Goal: Task Accomplishment & Management: Complete application form

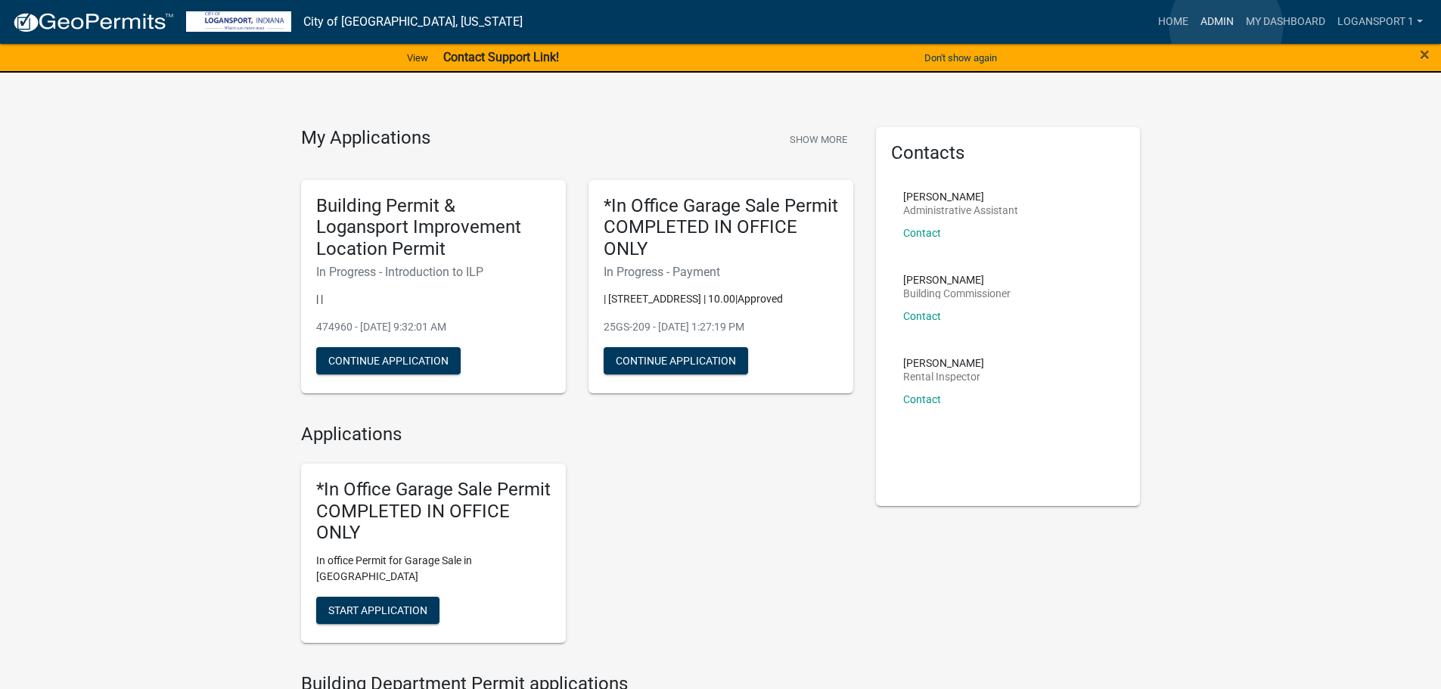
click at [1227, 26] on link "Admin" at bounding box center [1217, 22] width 45 height 29
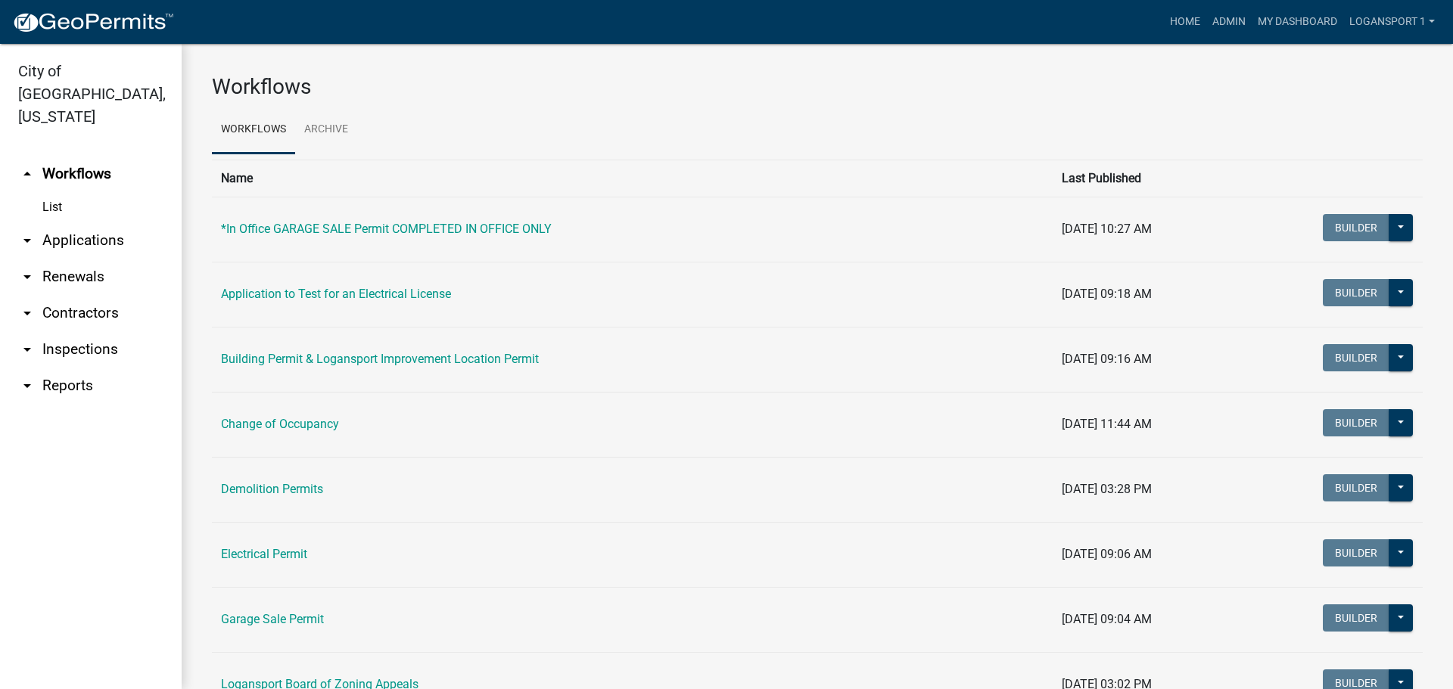
click at [95, 222] on link "arrow_drop_down Applications" at bounding box center [91, 240] width 182 height 36
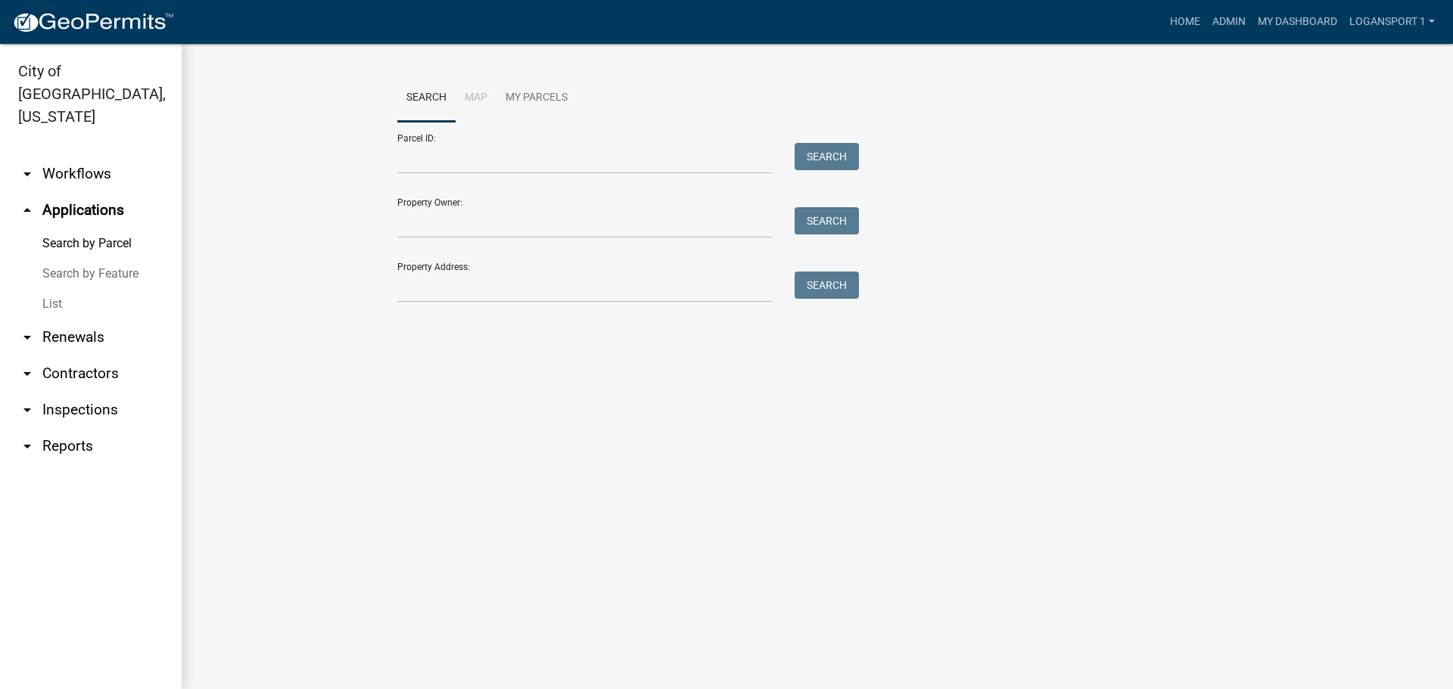
click at [49, 289] on link "List" at bounding box center [91, 304] width 182 height 30
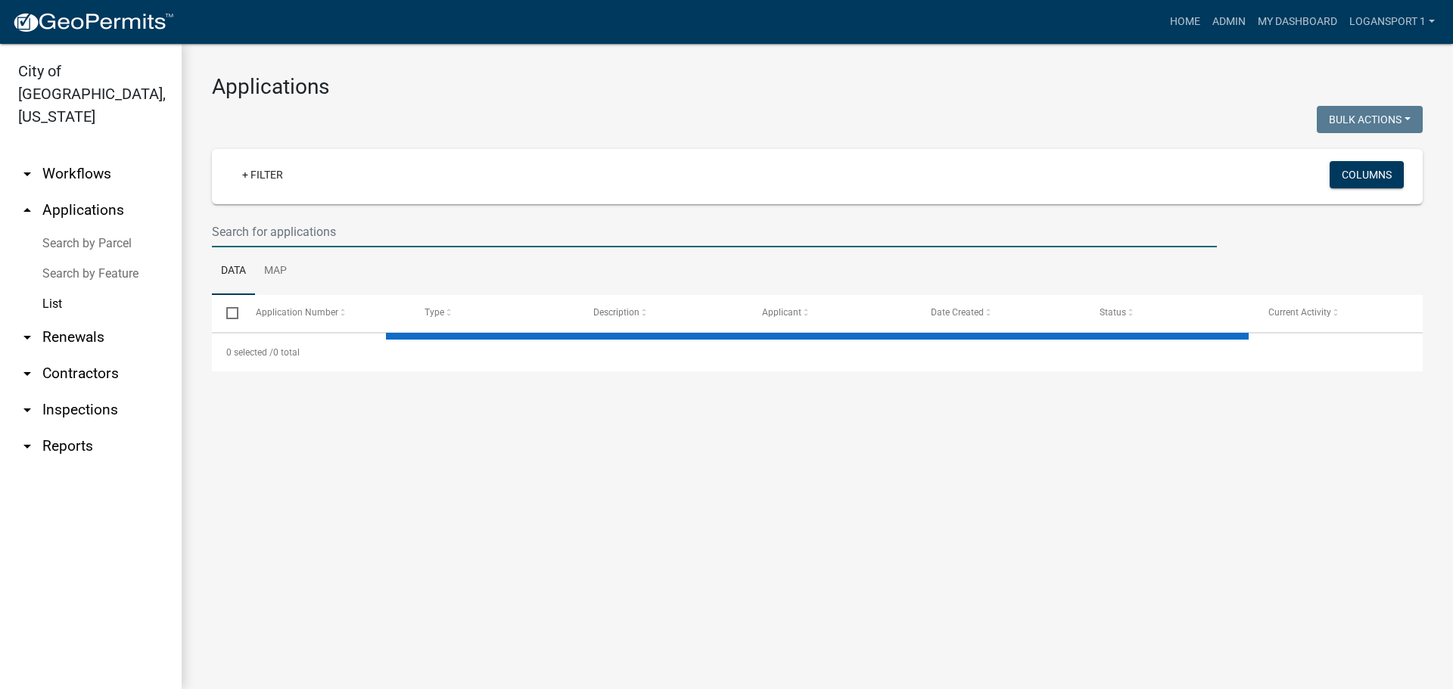
click at [255, 233] on input "text" at bounding box center [714, 231] width 1005 height 31
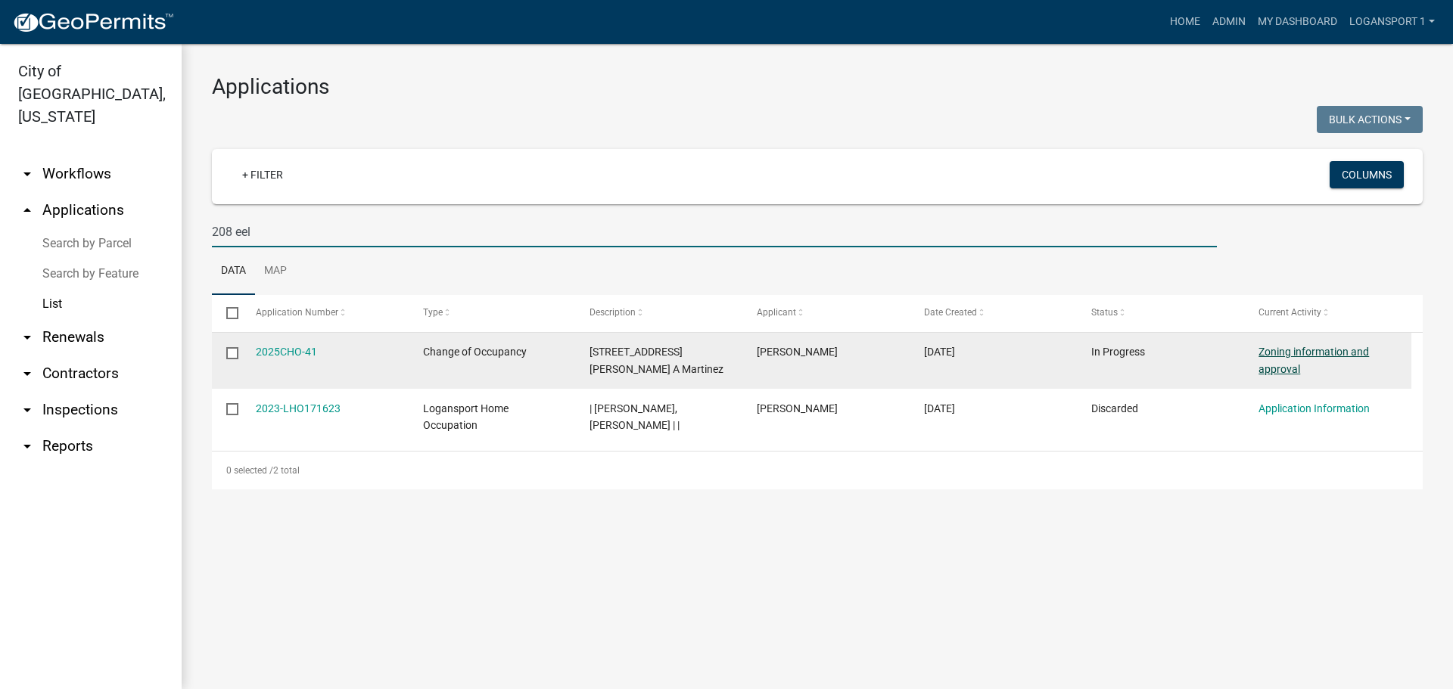
type input "208 eel"
click at [1342, 350] on link "Zoning information and approval" at bounding box center [1313, 361] width 110 height 30
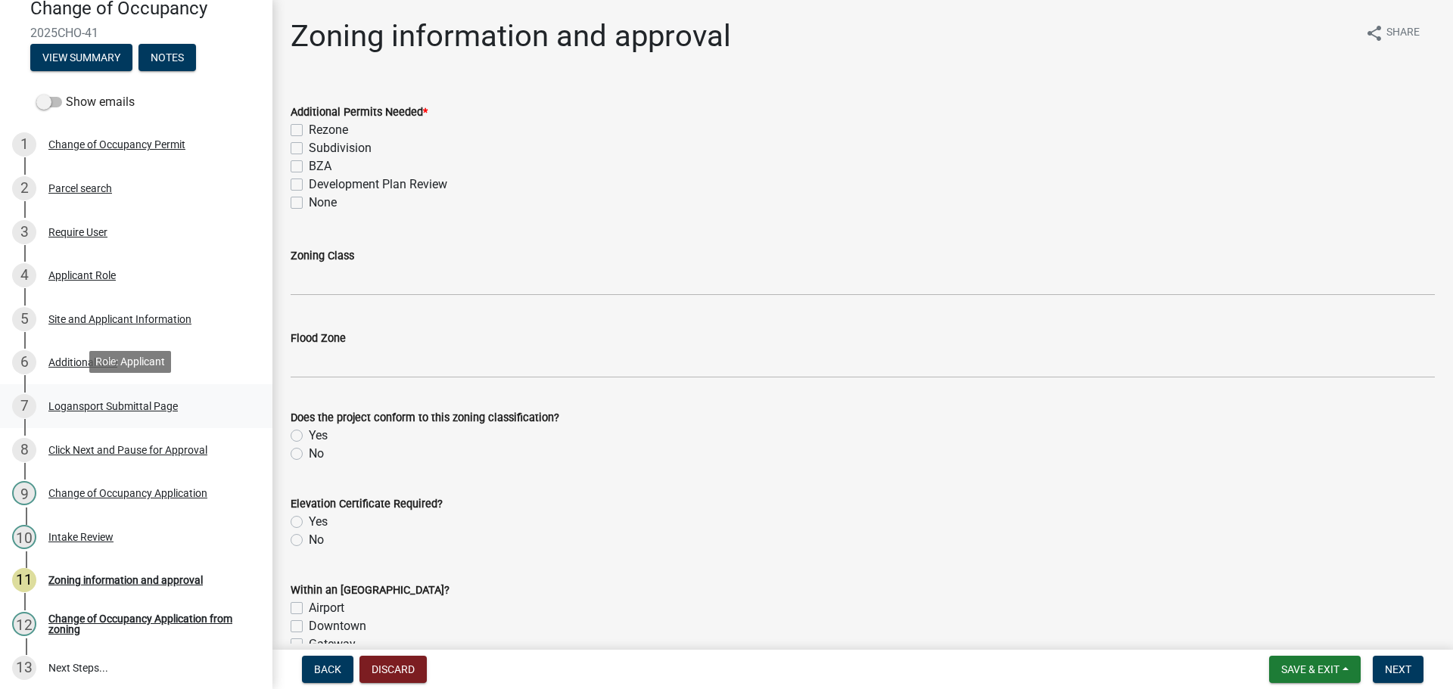
scroll to position [151, 0]
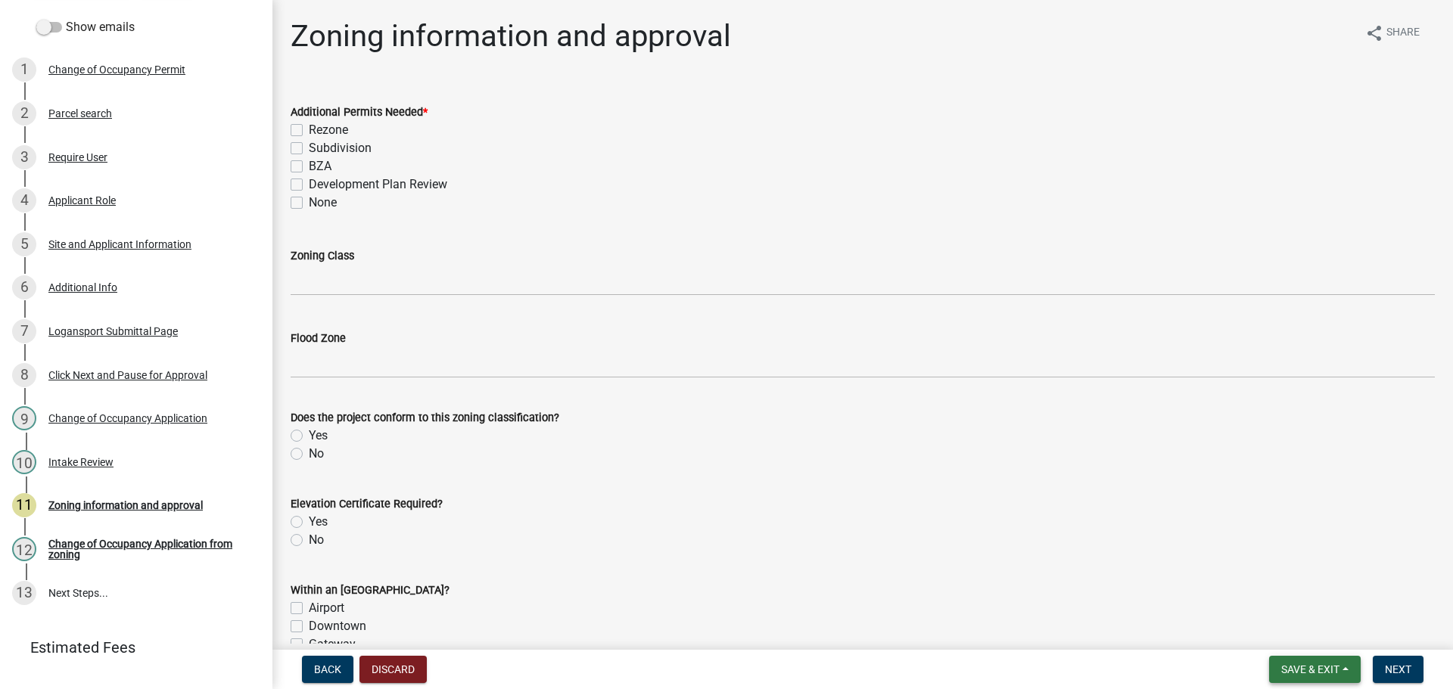
click at [1340, 670] on button "Save & Exit" at bounding box center [1315, 669] width 92 height 27
click at [1338, 629] on button "Save & Exit" at bounding box center [1299, 630] width 121 height 36
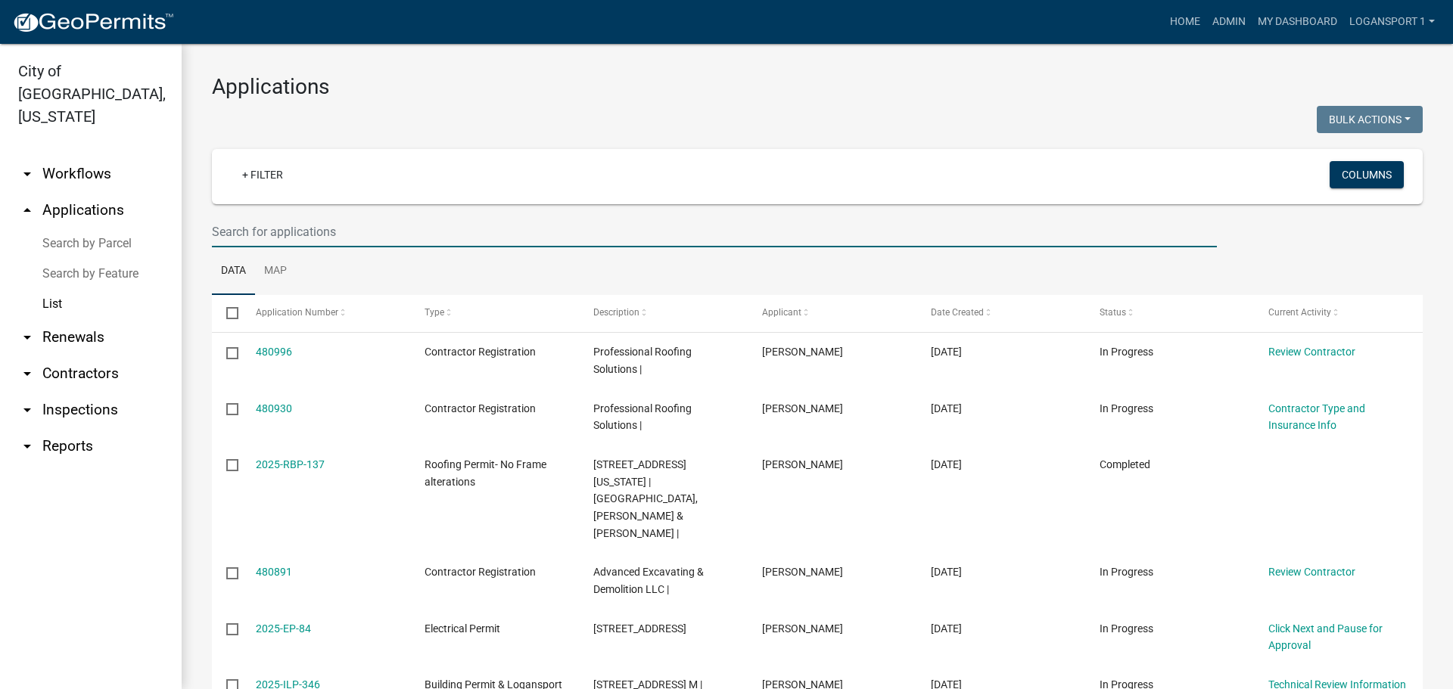
click at [272, 235] on input "text" at bounding box center [714, 231] width 1005 height 31
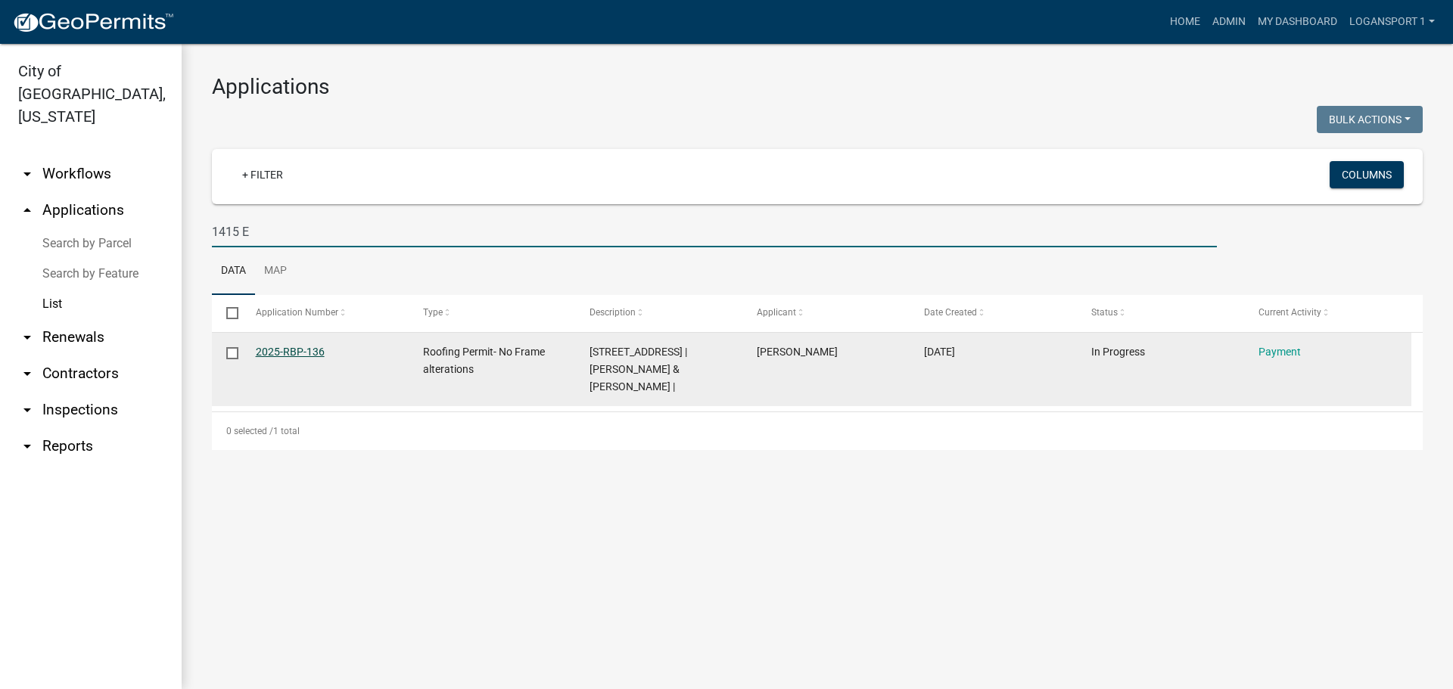
type input "1415 E"
click at [315, 352] on link "2025-RBP-136" at bounding box center [290, 352] width 69 height 12
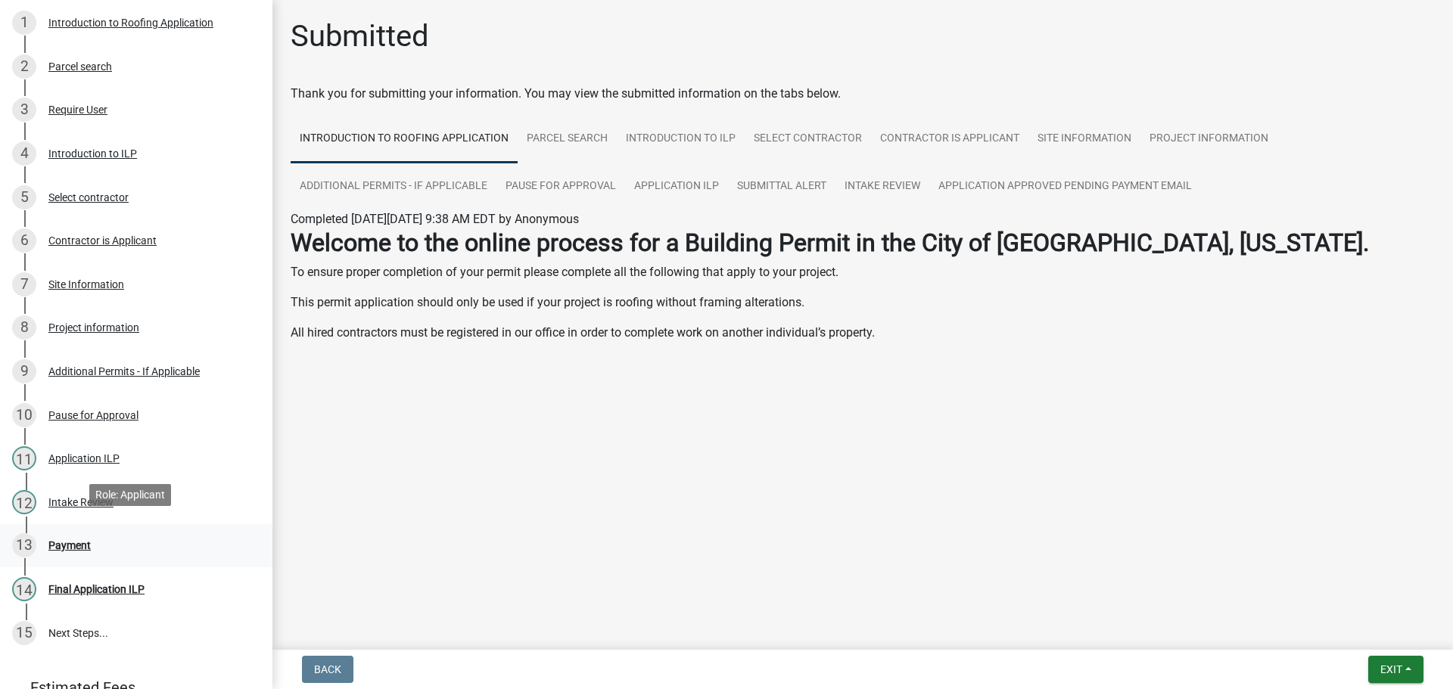
scroll to position [227, 0]
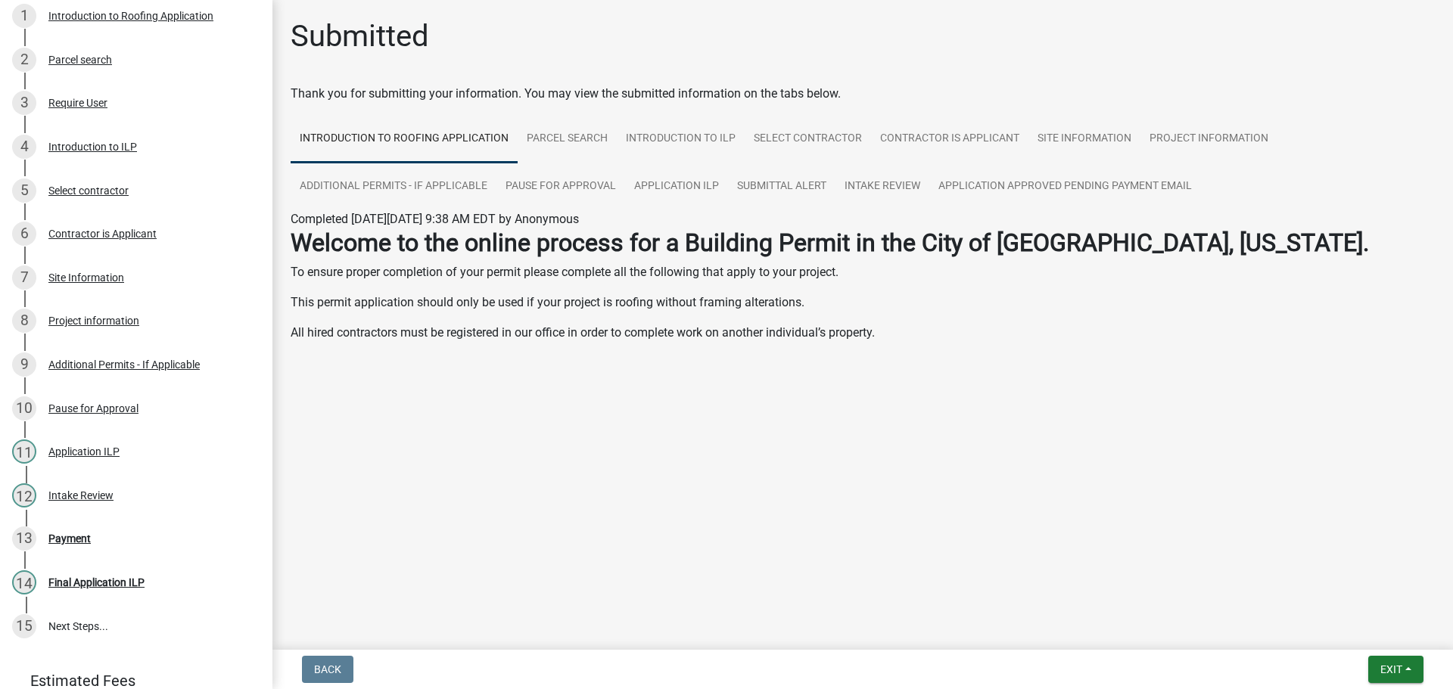
click at [61, 540] on div "Payment" at bounding box center [69, 538] width 42 height 11
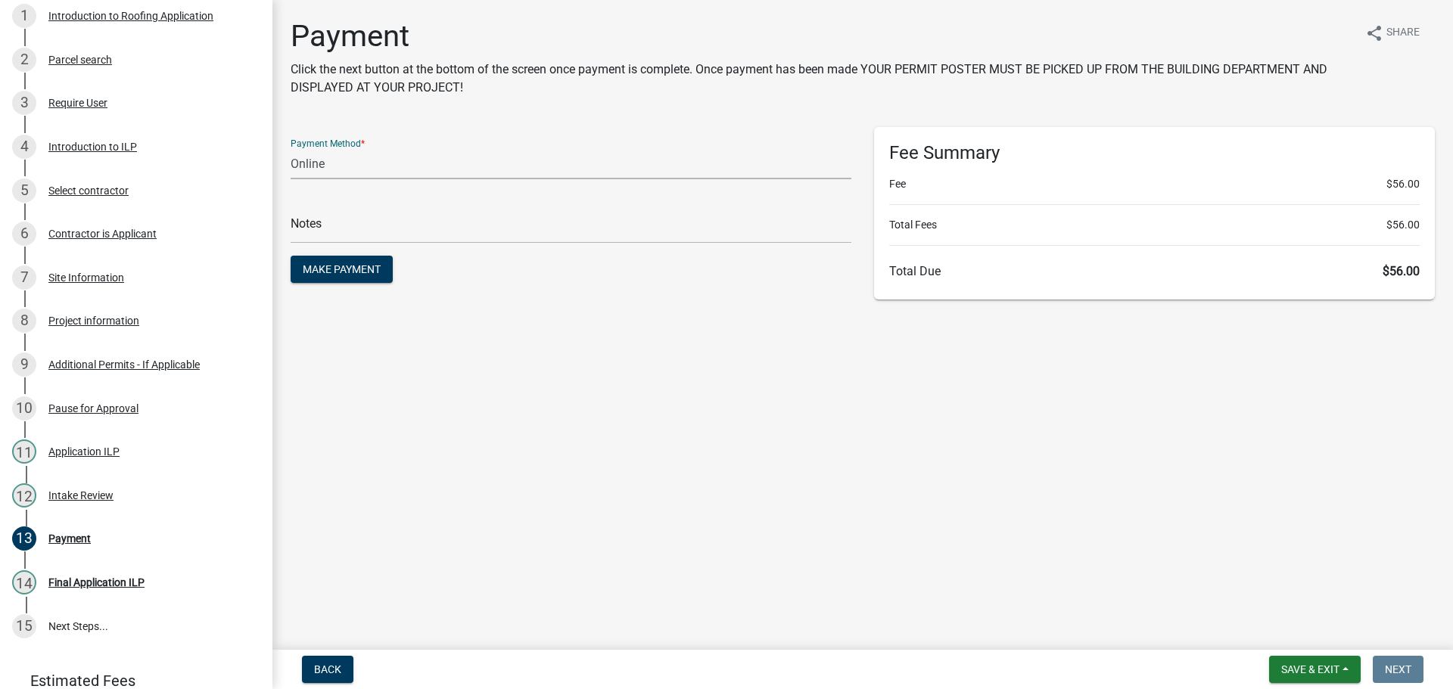
click at [354, 170] on select "Credit Card POS Check Cash Online" at bounding box center [571, 163] width 561 height 31
select select "2: 1"
click at [291, 148] on select "Credit Card POS Check Cash Online" at bounding box center [571, 163] width 561 height 31
click at [335, 232] on input "text" at bounding box center [571, 228] width 561 height 31
type input "118369"
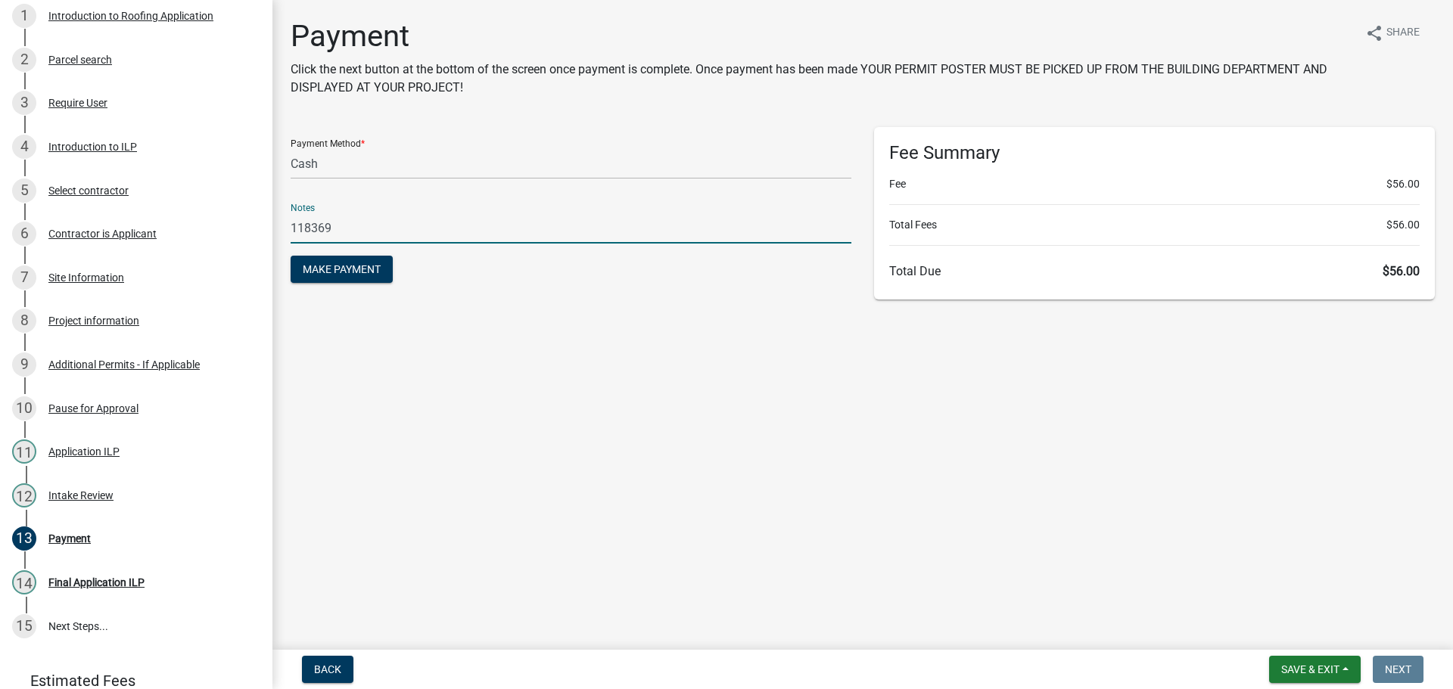
click at [291, 256] on button "Make Payment" at bounding box center [342, 269] width 102 height 27
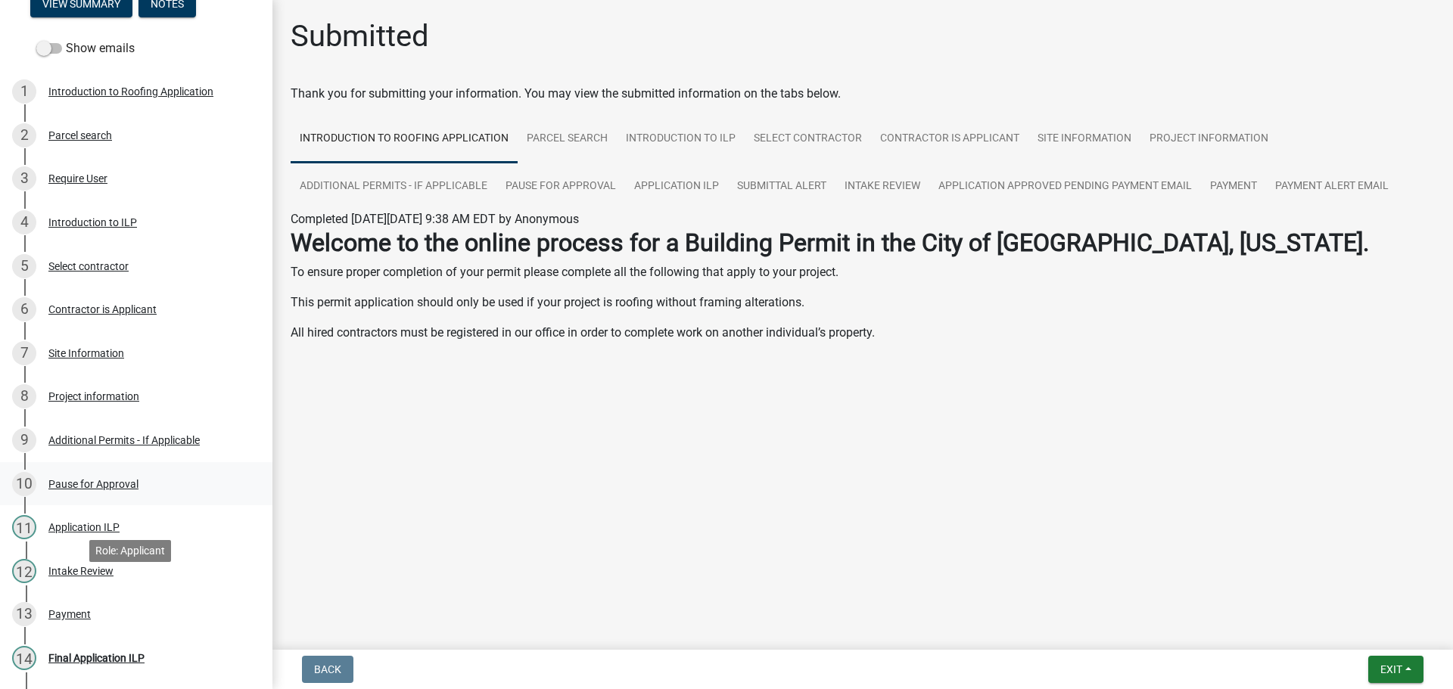
scroll to position [303, 0]
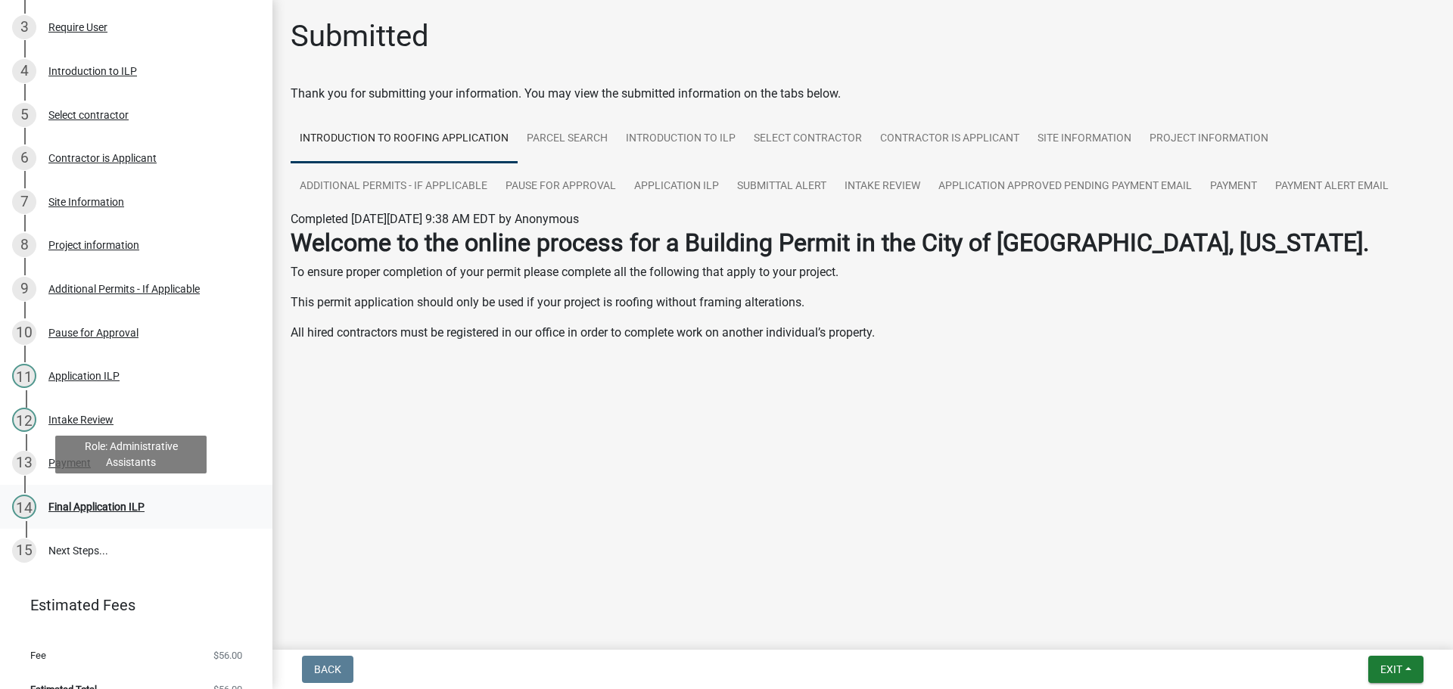
click at [117, 502] on div "Final Application ILP" at bounding box center [96, 507] width 96 height 11
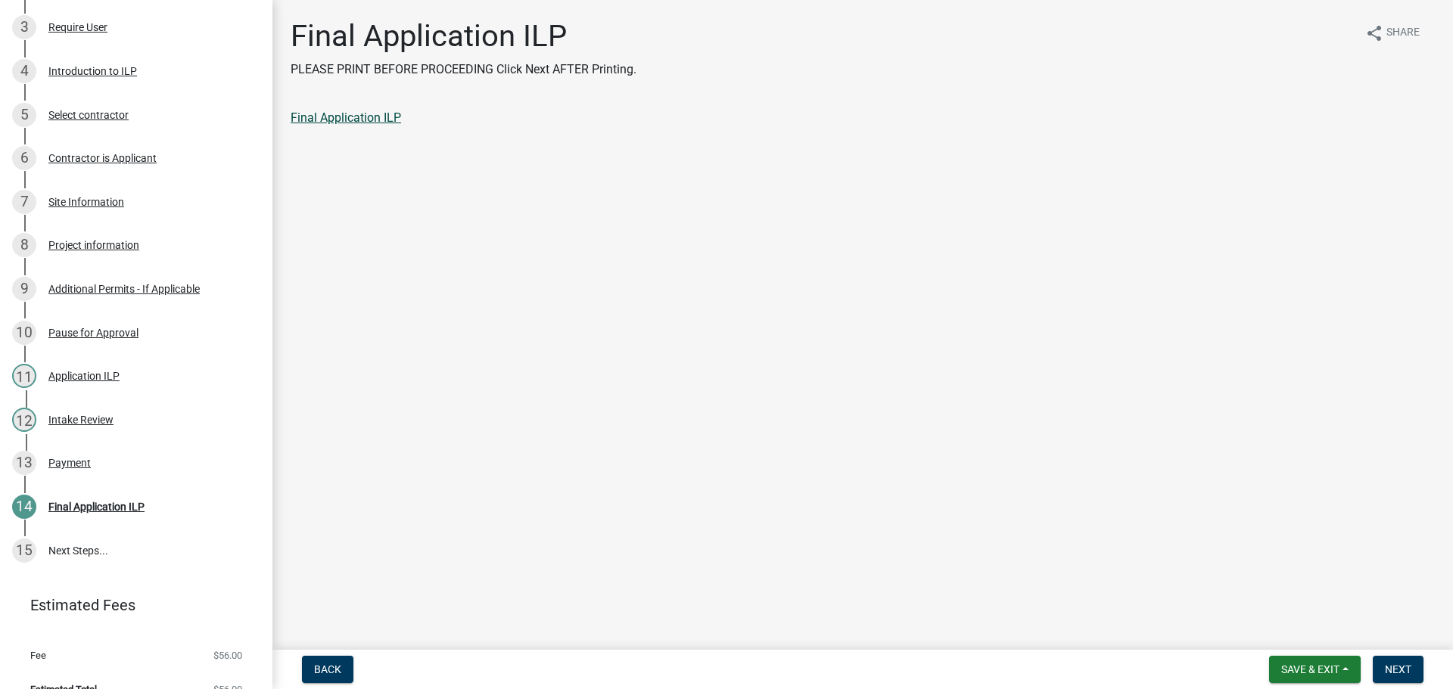
click at [346, 115] on link "Final Application ILP" at bounding box center [346, 117] width 110 height 14
click at [1407, 658] on button "Next" at bounding box center [1398, 669] width 51 height 27
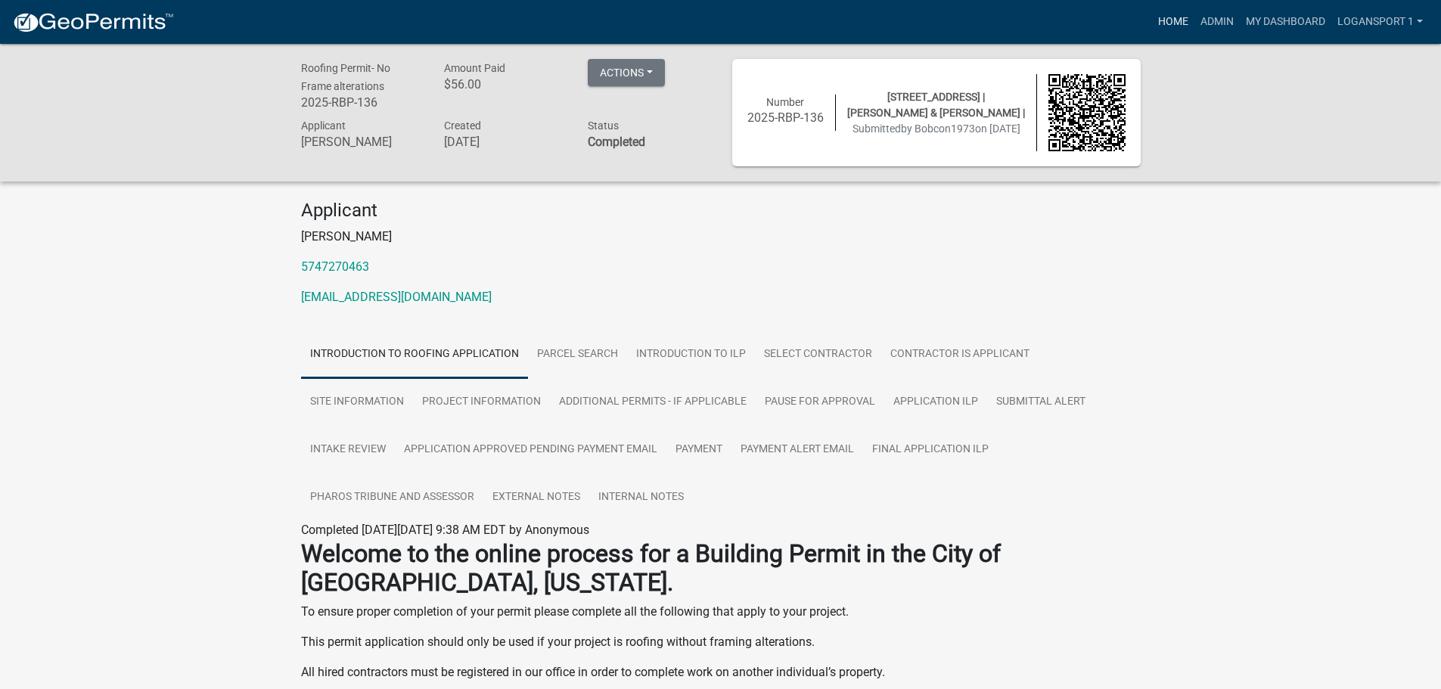
click at [1162, 17] on link "Home" at bounding box center [1173, 22] width 42 height 29
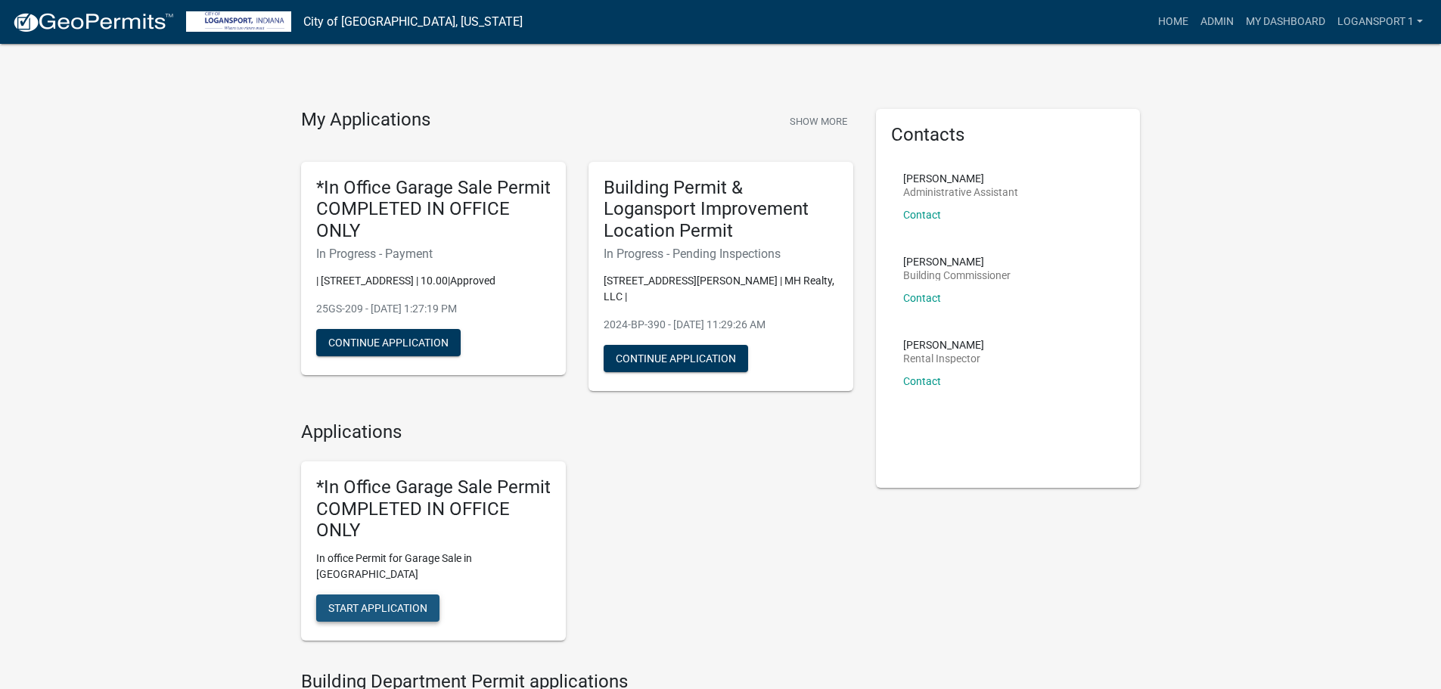
click at [392, 602] on span "Start Application" at bounding box center [377, 608] width 99 height 12
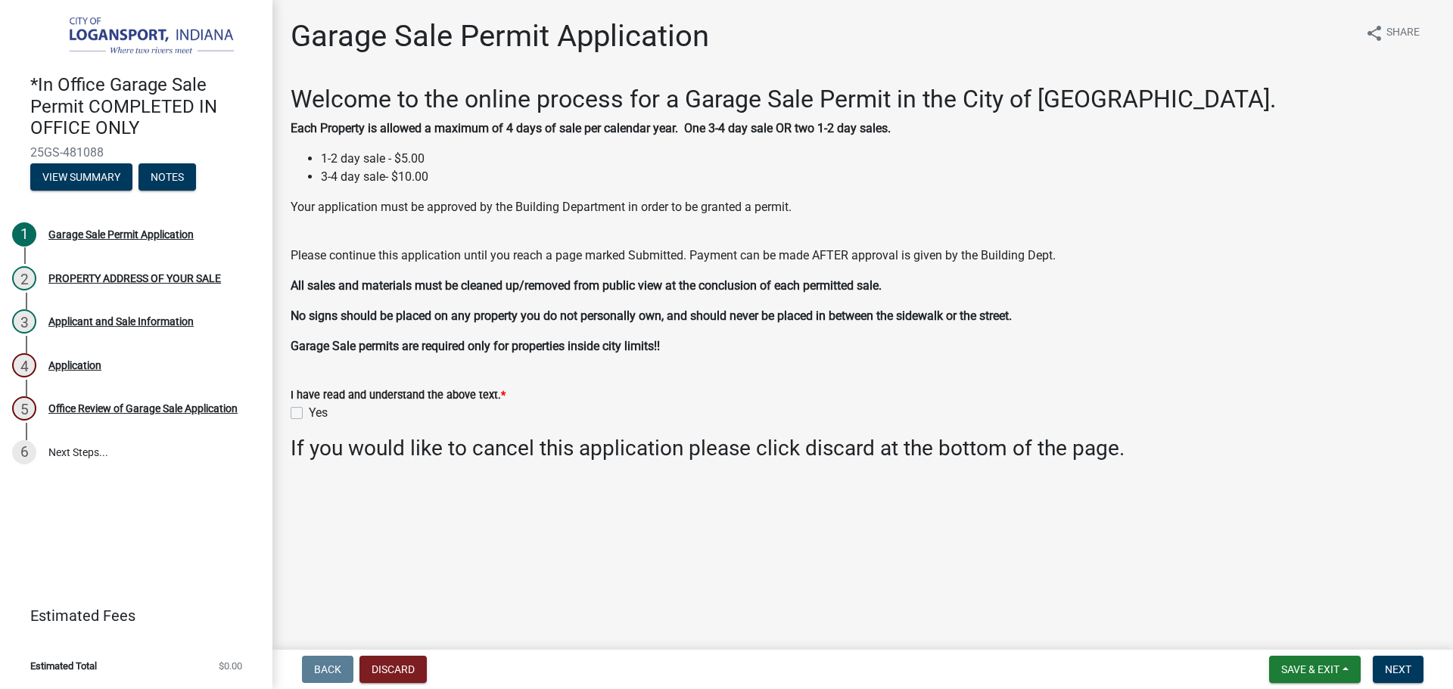
click at [309, 409] on label "Yes" at bounding box center [318, 413] width 19 height 18
click at [309, 409] on input "Yes" at bounding box center [314, 409] width 10 height 10
checkbox input "true"
click at [1387, 657] on button "Next" at bounding box center [1398, 669] width 51 height 27
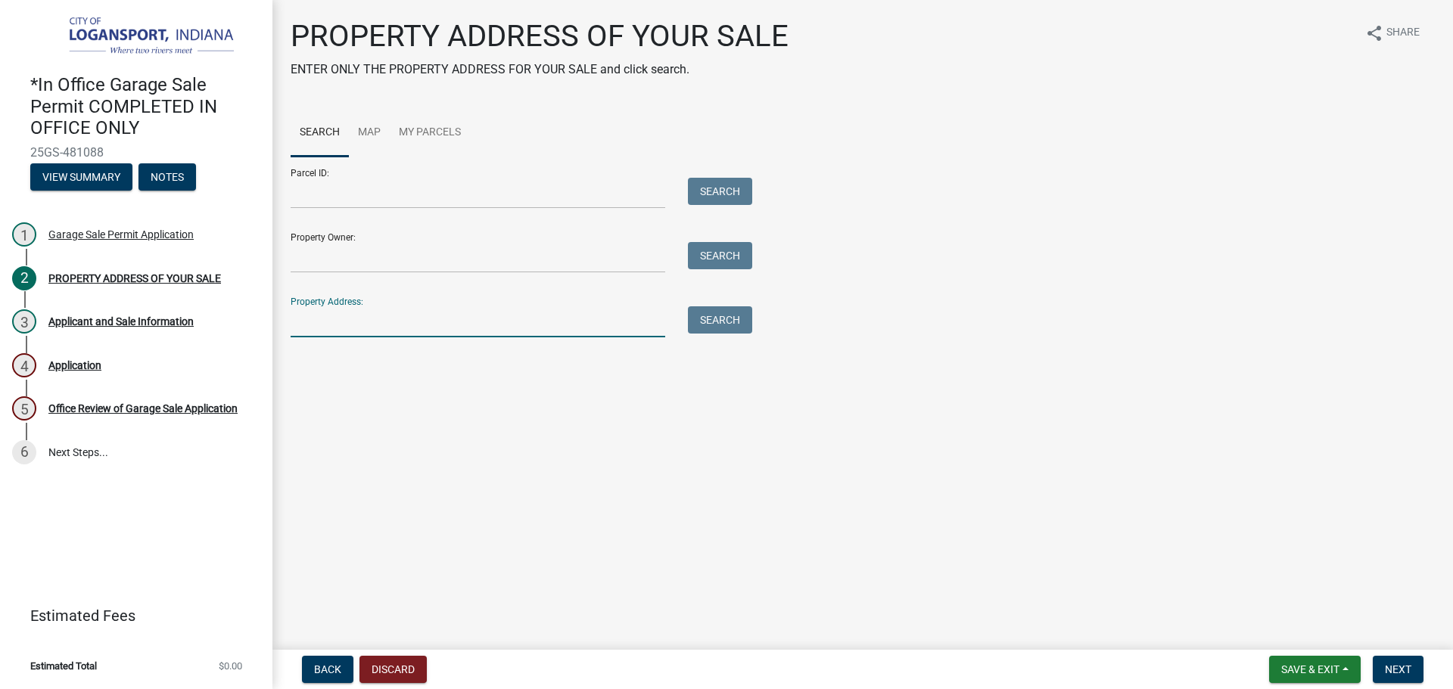
click at [421, 327] on input "Property Address:" at bounding box center [478, 321] width 375 height 31
type input "213 20th St"
click at [731, 325] on button "Search" at bounding box center [720, 319] width 64 height 27
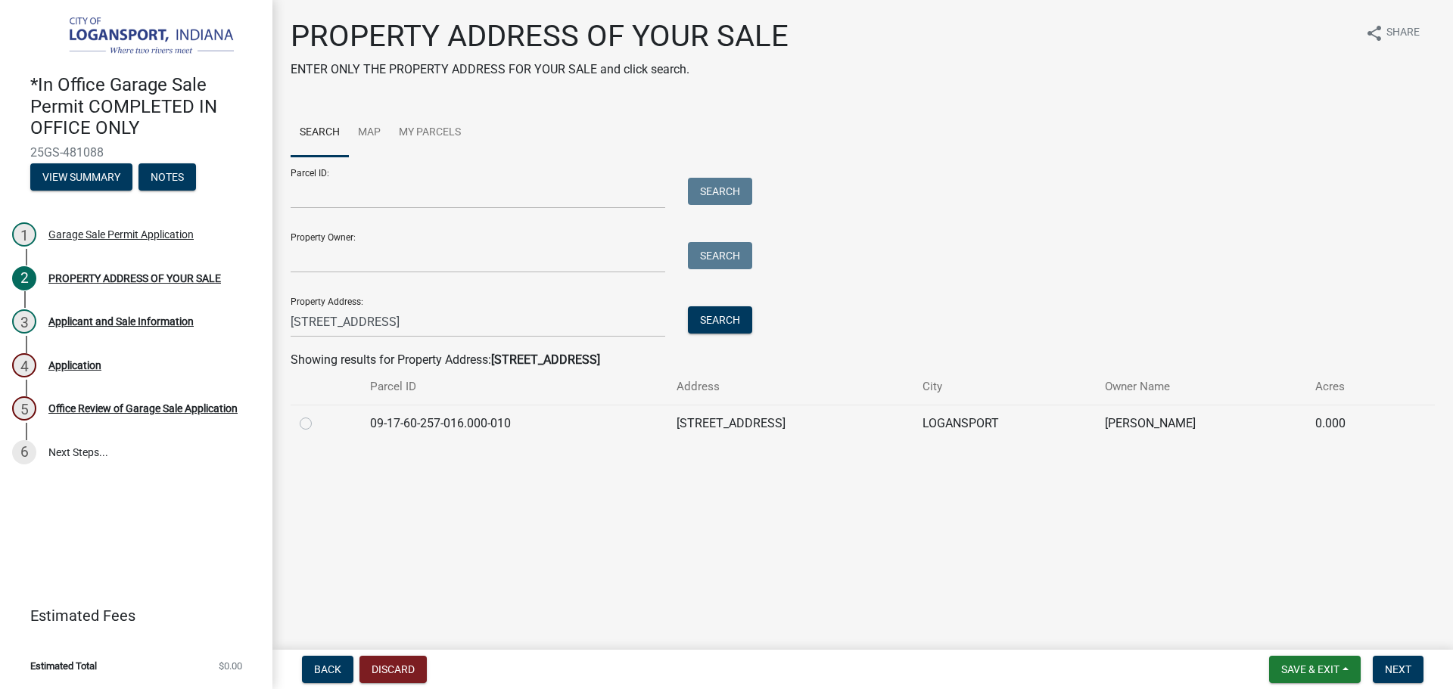
click at [318, 415] on label at bounding box center [318, 415] width 0 height 0
click at [318, 424] on input "radio" at bounding box center [323, 420] width 10 height 10
radio input "true"
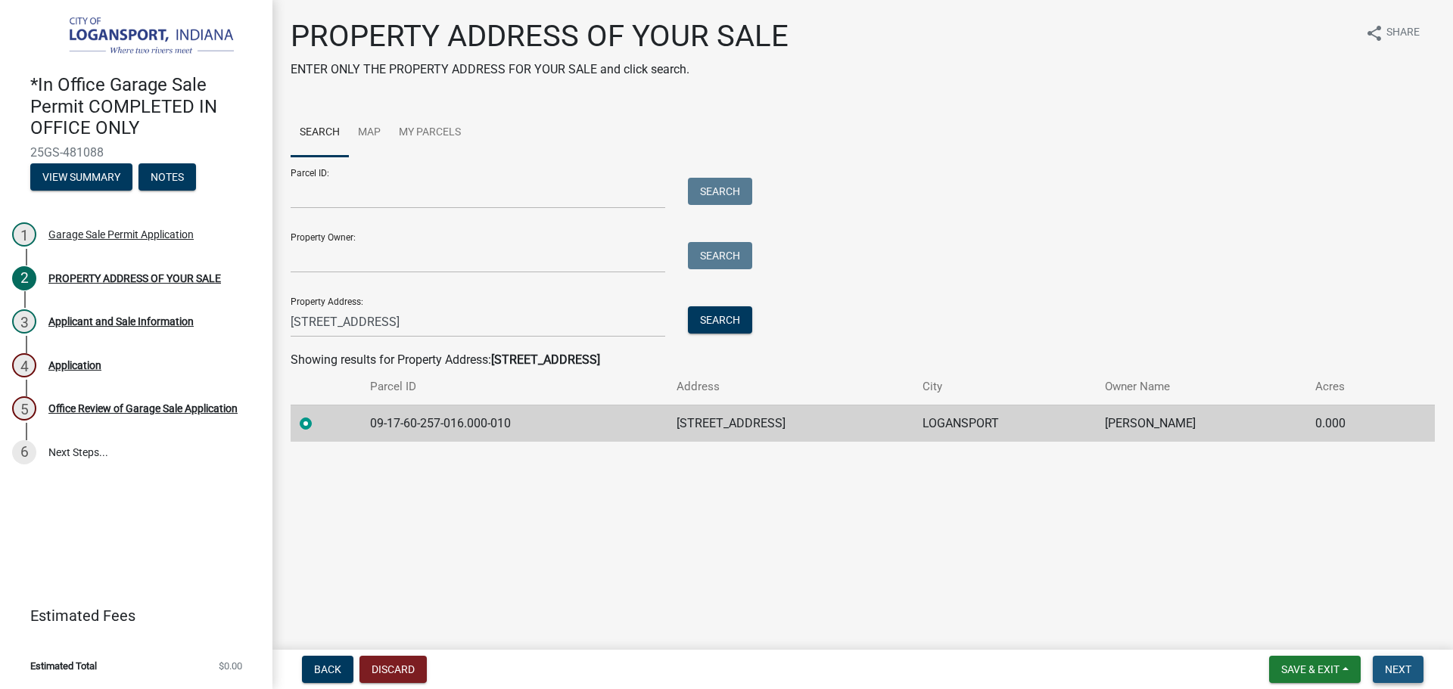
click at [1412, 661] on button "Next" at bounding box center [1398, 669] width 51 height 27
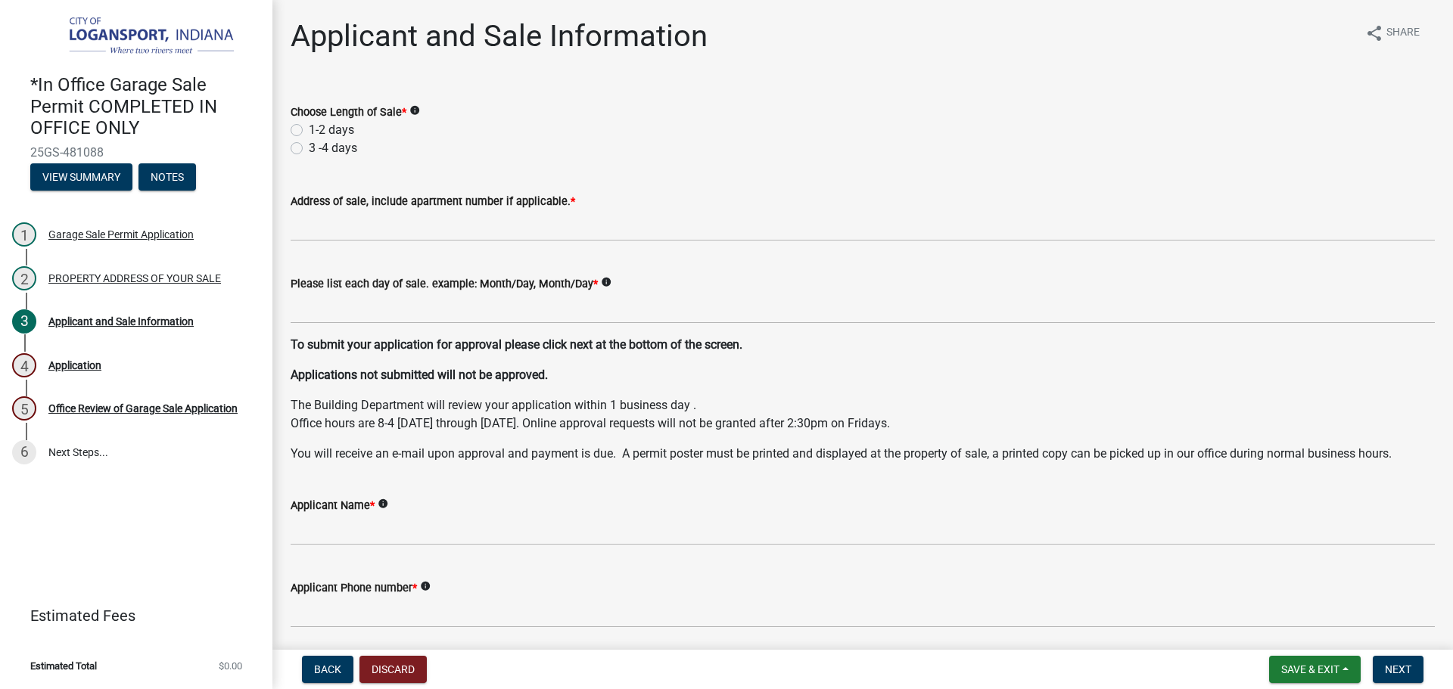
click at [309, 127] on label "1-2 days" at bounding box center [331, 130] width 45 height 18
click at [309, 127] on input "1-2 days" at bounding box center [314, 126] width 10 height 10
radio input "true"
click at [313, 210] on div "Address of sale, include apartment number if applicable. *" at bounding box center [863, 201] width 1144 height 18
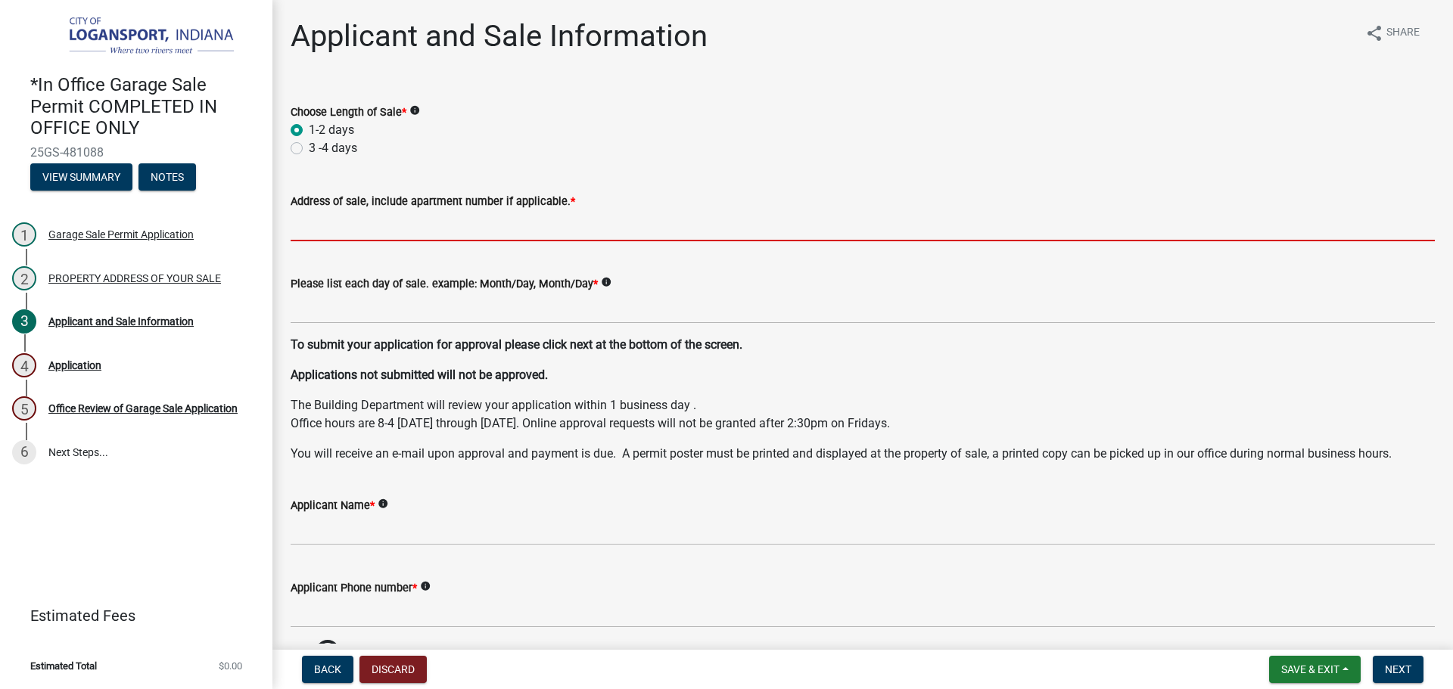
click at [313, 231] on input "Address of sale, include apartment number if applicable. *" at bounding box center [863, 225] width 1144 height 31
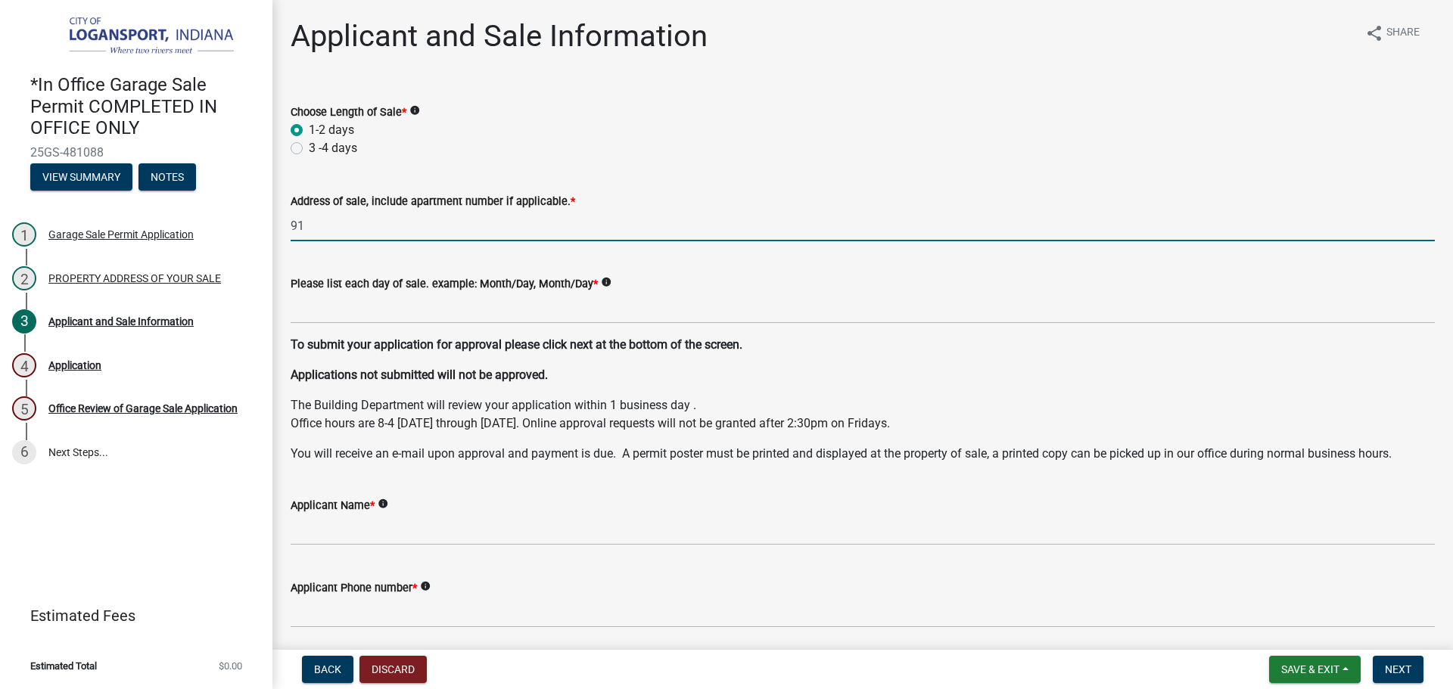
type input "9"
type input "213 20th St"
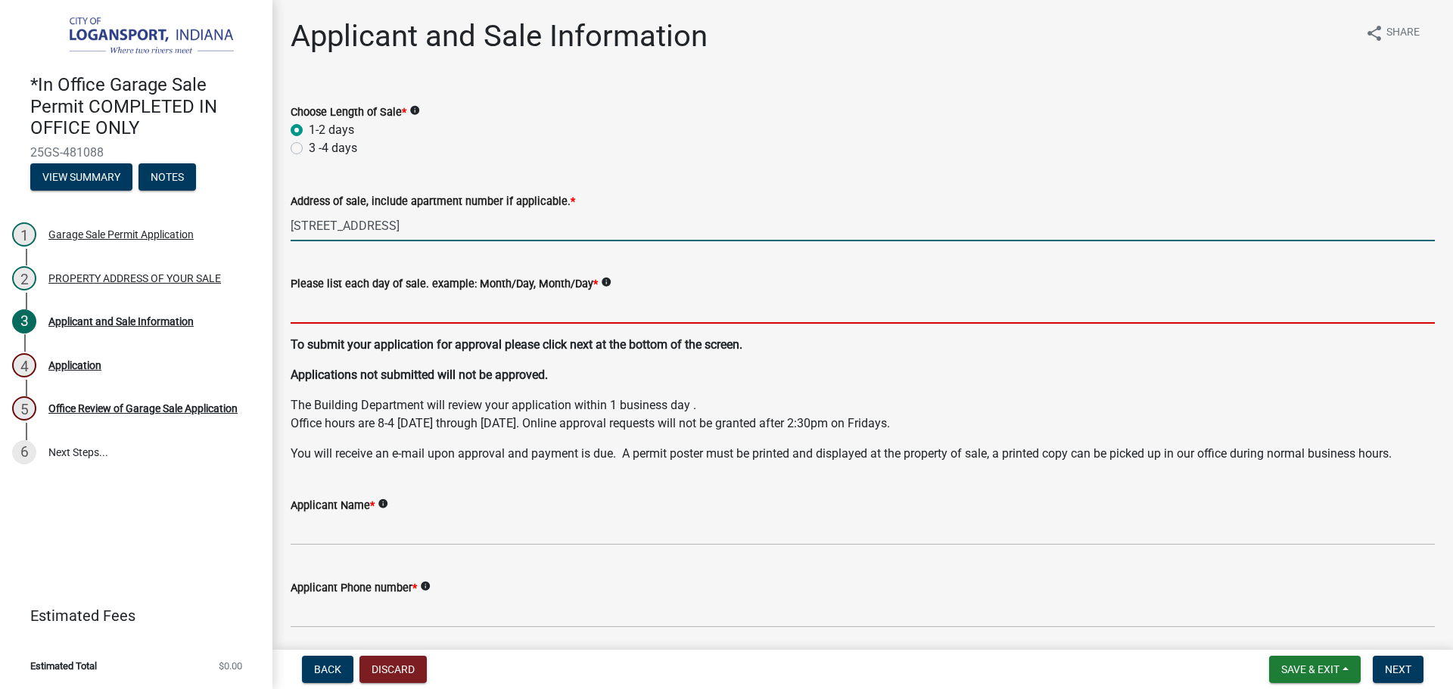
click at [325, 314] on input "Please list each day of sale. example: Month/Day, Month/Day *" at bounding box center [863, 308] width 1144 height 31
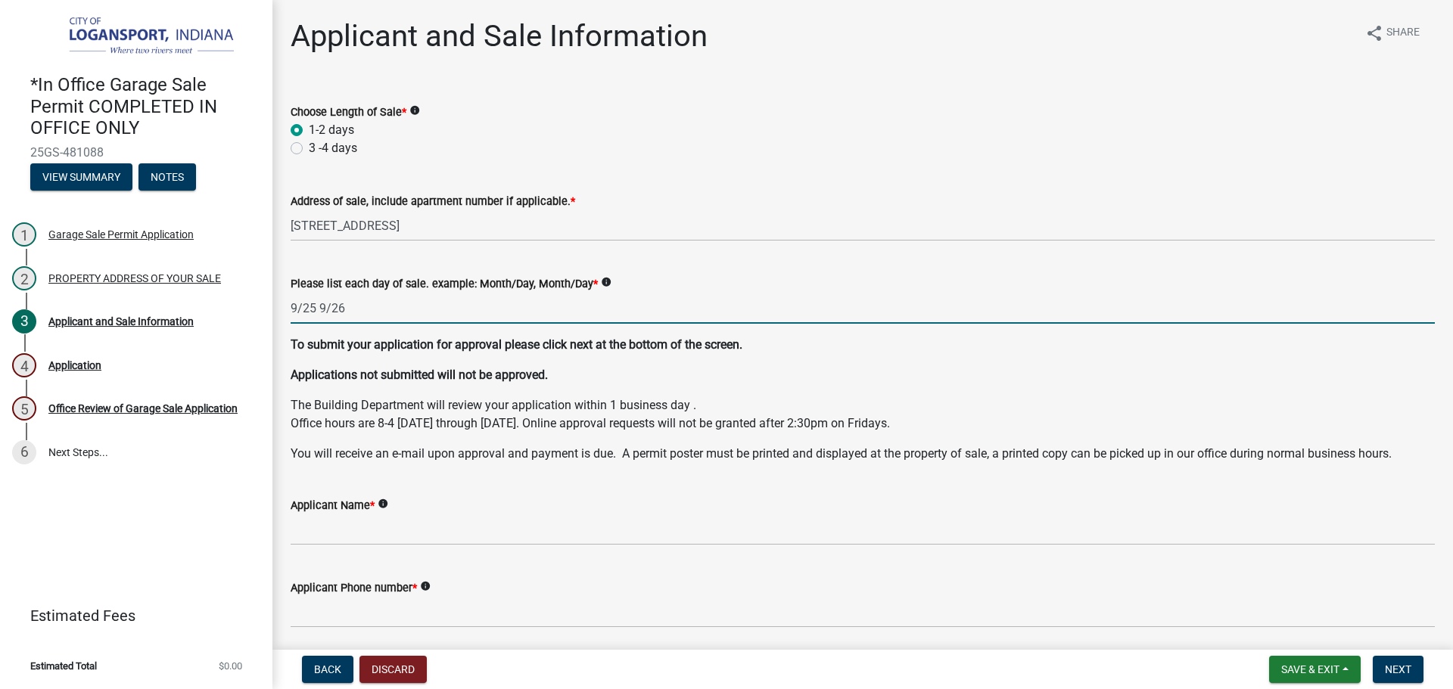
type input "9/25 9/26"
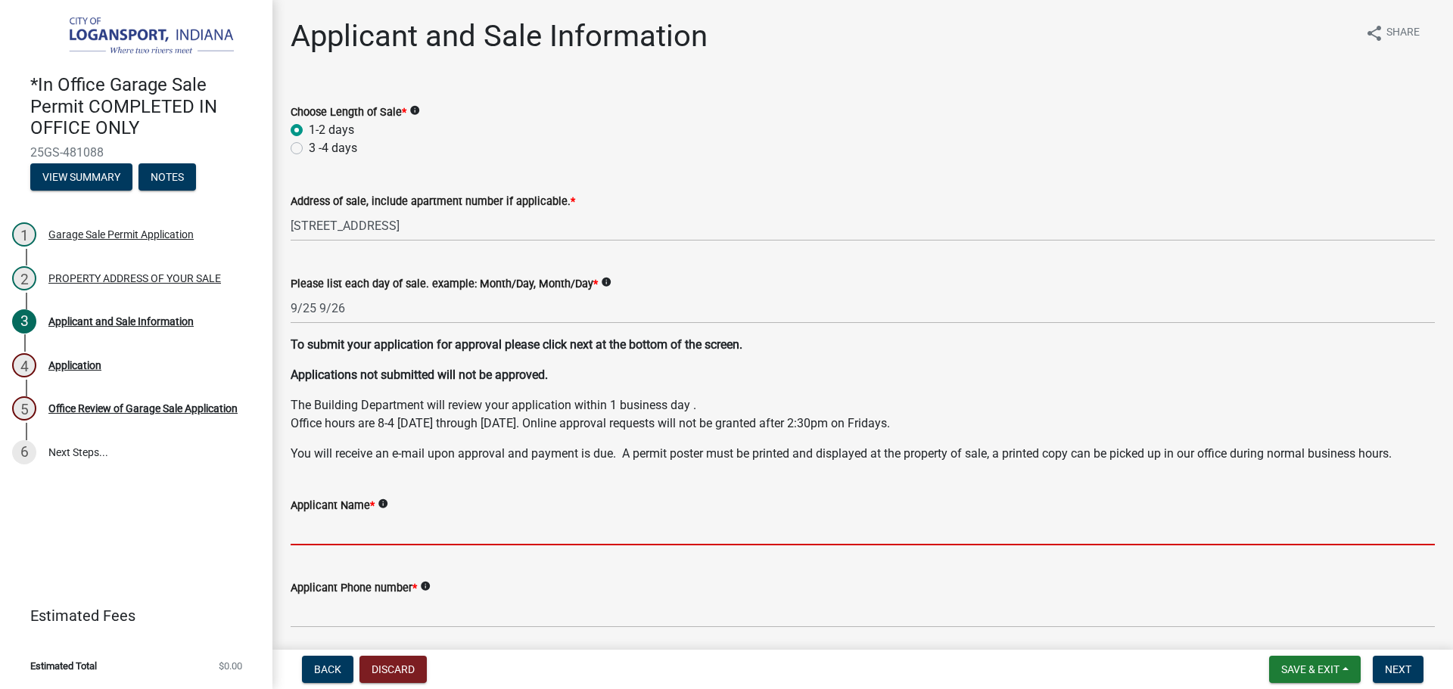
click at [374, 532] on input "Applicant Name *" at bounding box center [863, 530] width 1144 height 31
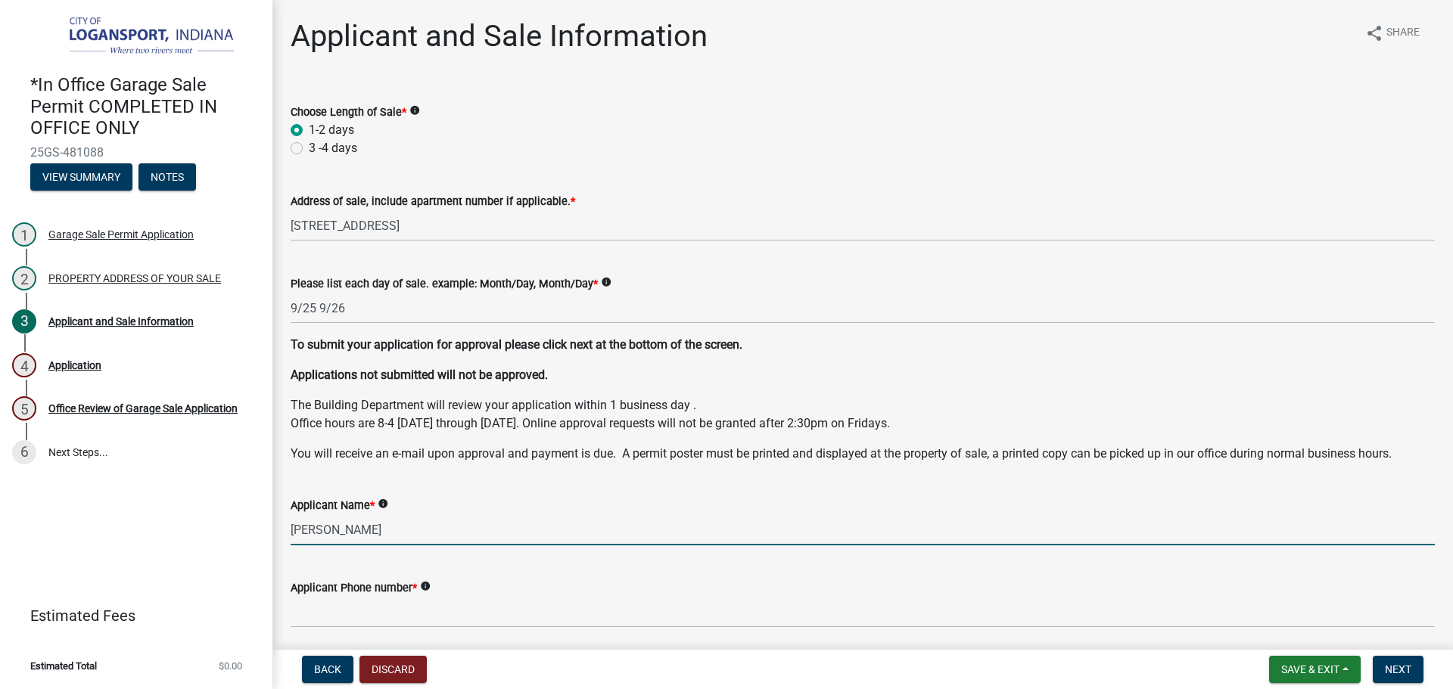
type input "Matt Popejoy"
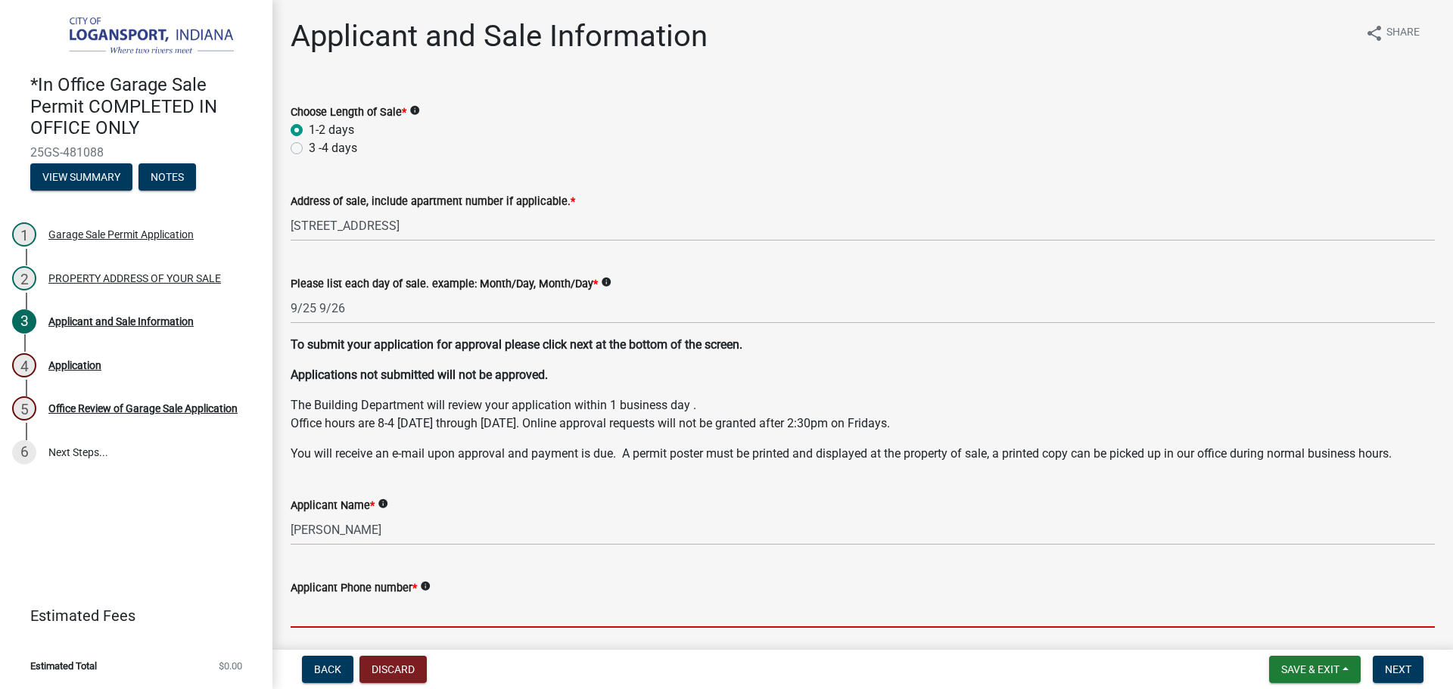
click at [347, 611] on input "Applicant Phone number *" at bounding box center [863, 612] width 1144 height 31
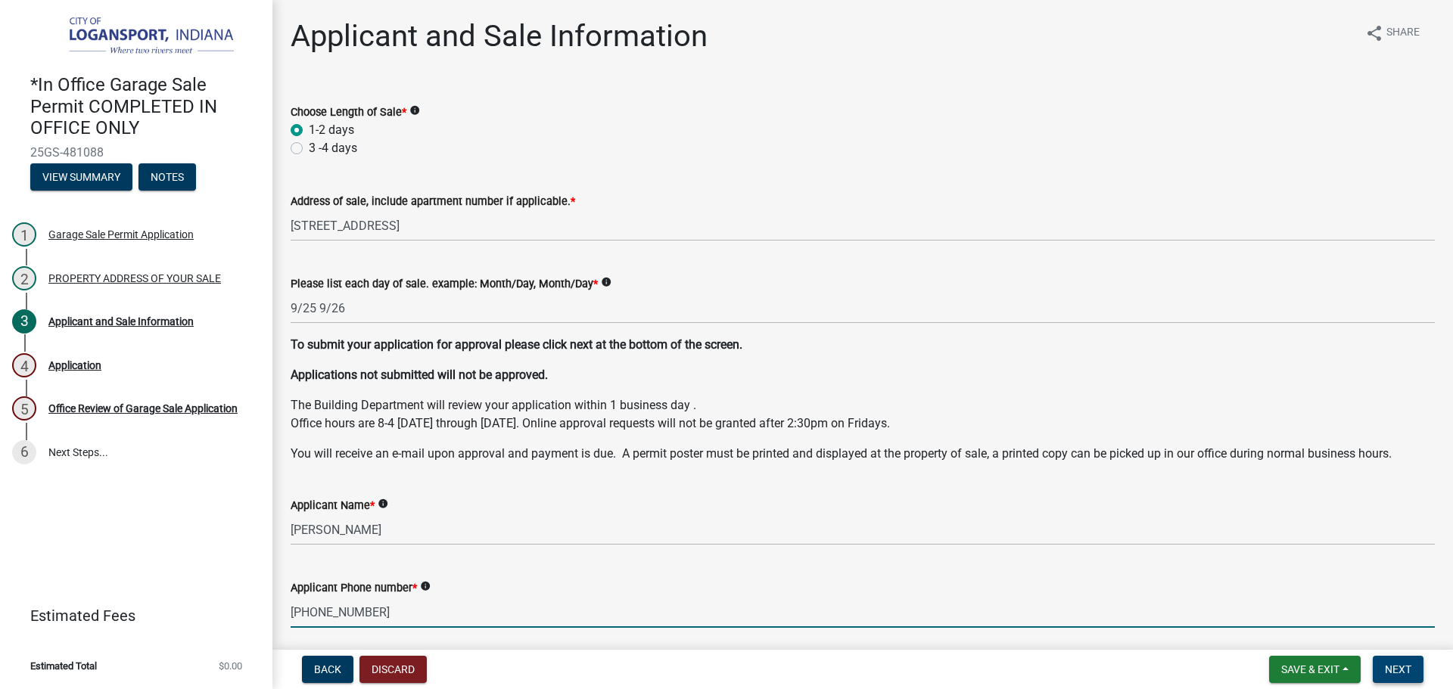
type input "574-601-8714"
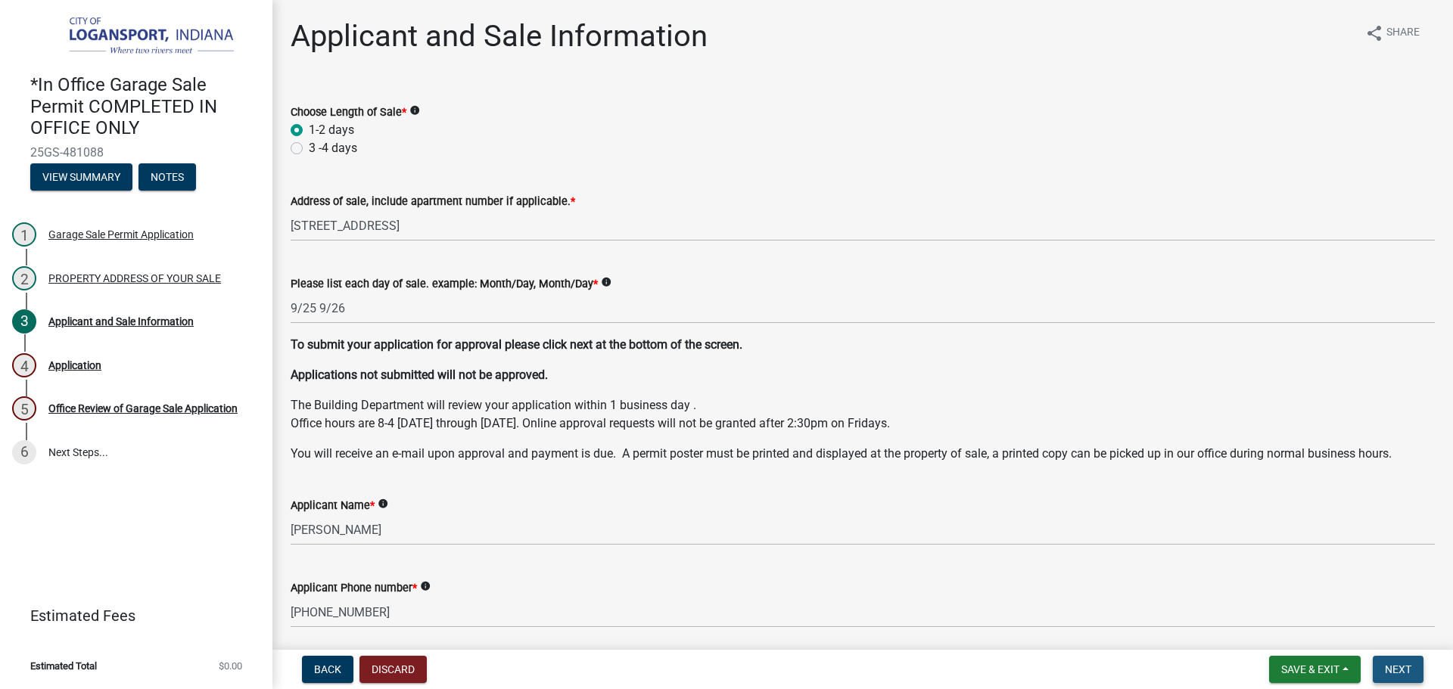
click at [1399, 659] on button "Next" at bounding box center [1398, 669] width 51 height 27
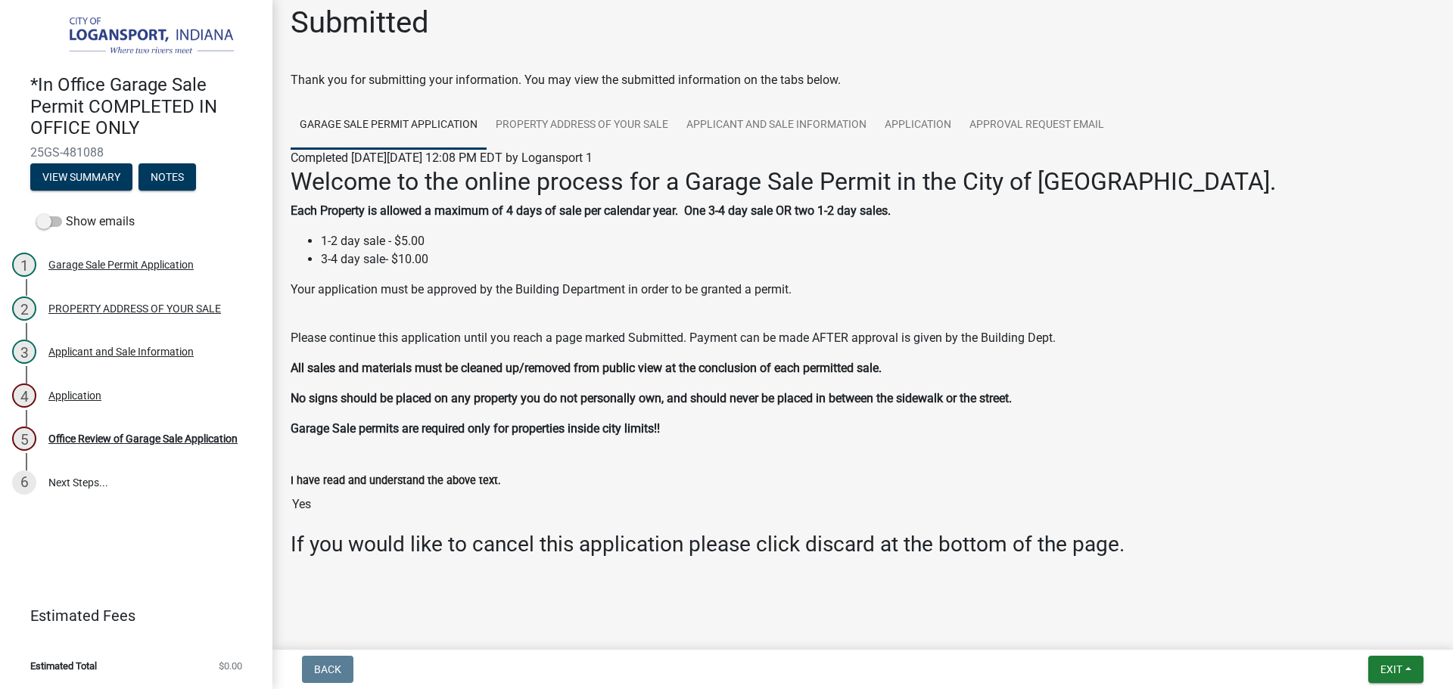
scroll to position [17, 0]
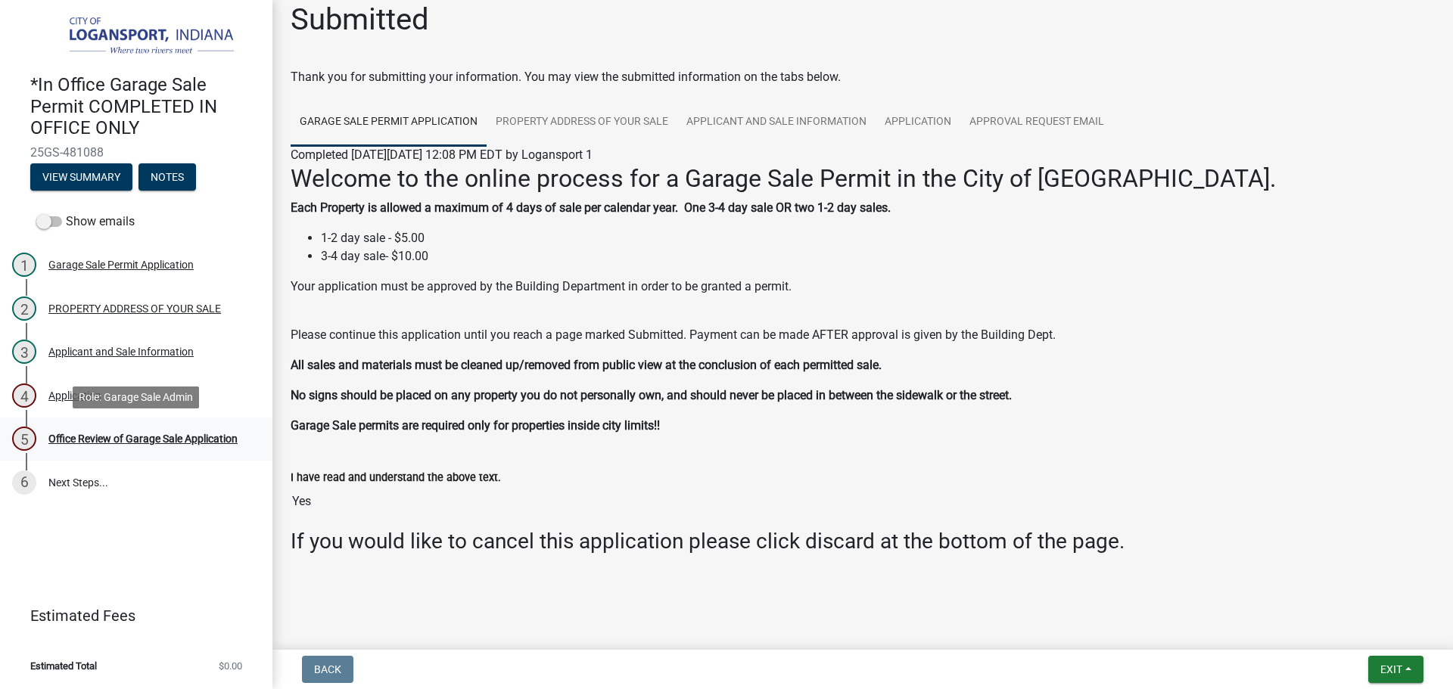
click at [82, 446] on div "5 Office Review of Garage Sale Application" at bounding box center [130, 439] width 236 height 24
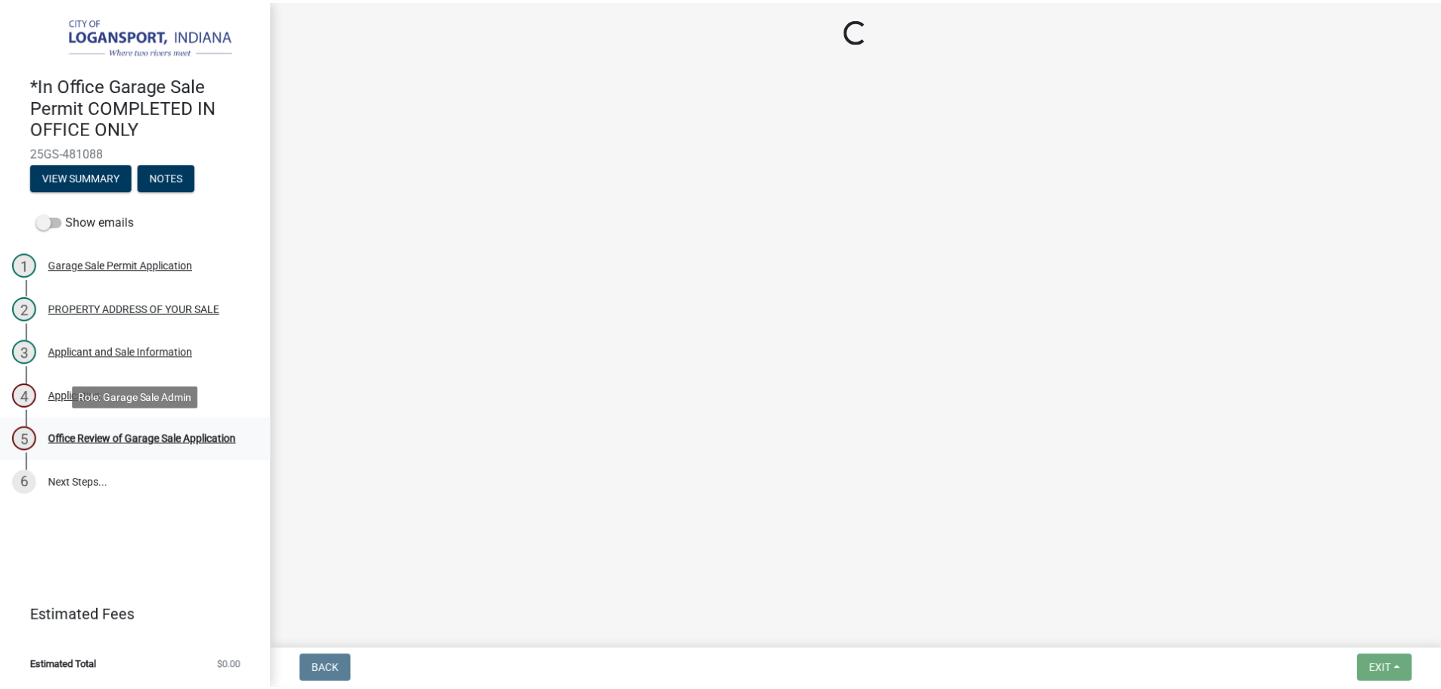
scroll to position [0, 0]
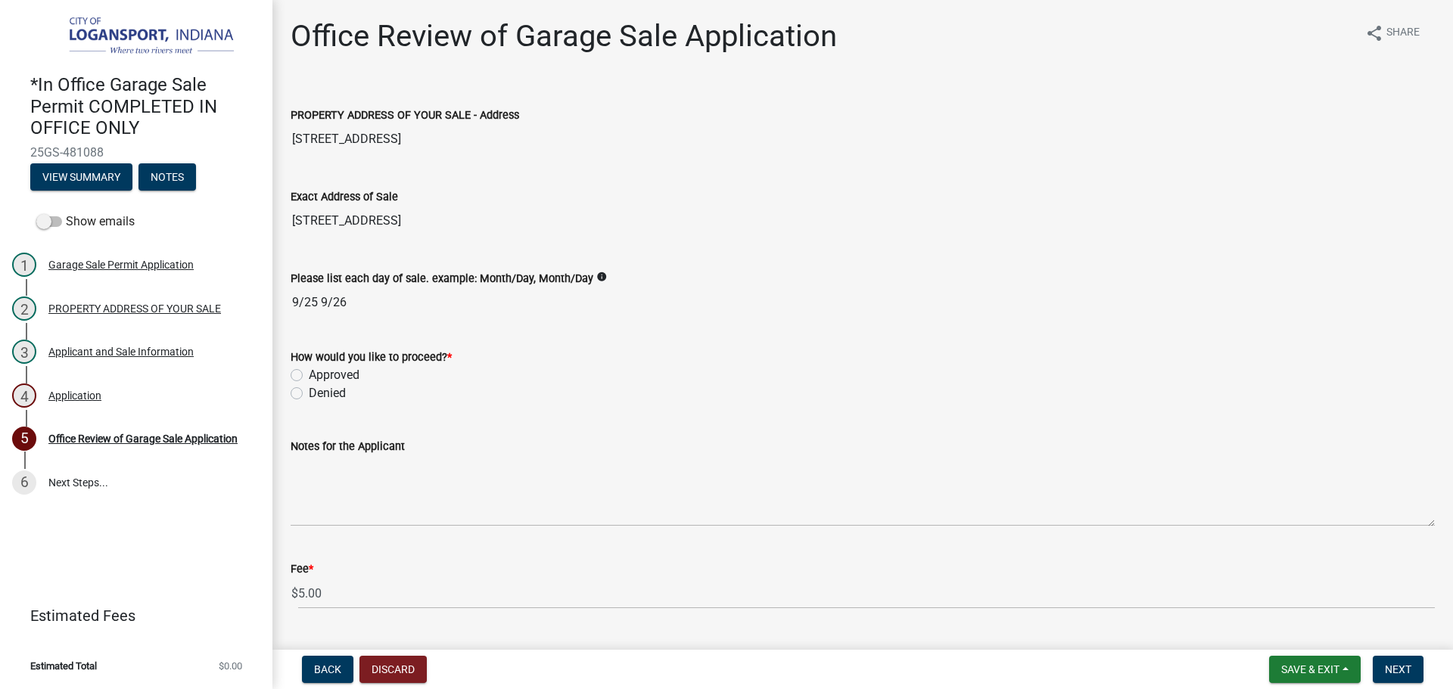
click at [309, 372] on label "Approved" at bounding box center [334, 375] width 51 height 18
click at [309, 372] on input "Approved" at bounding box center [314, 371] width 10 height 10
radio input "true"
click at [1395, 667] on span "Next" at bounding box center [1398, 670] width 26 height 12
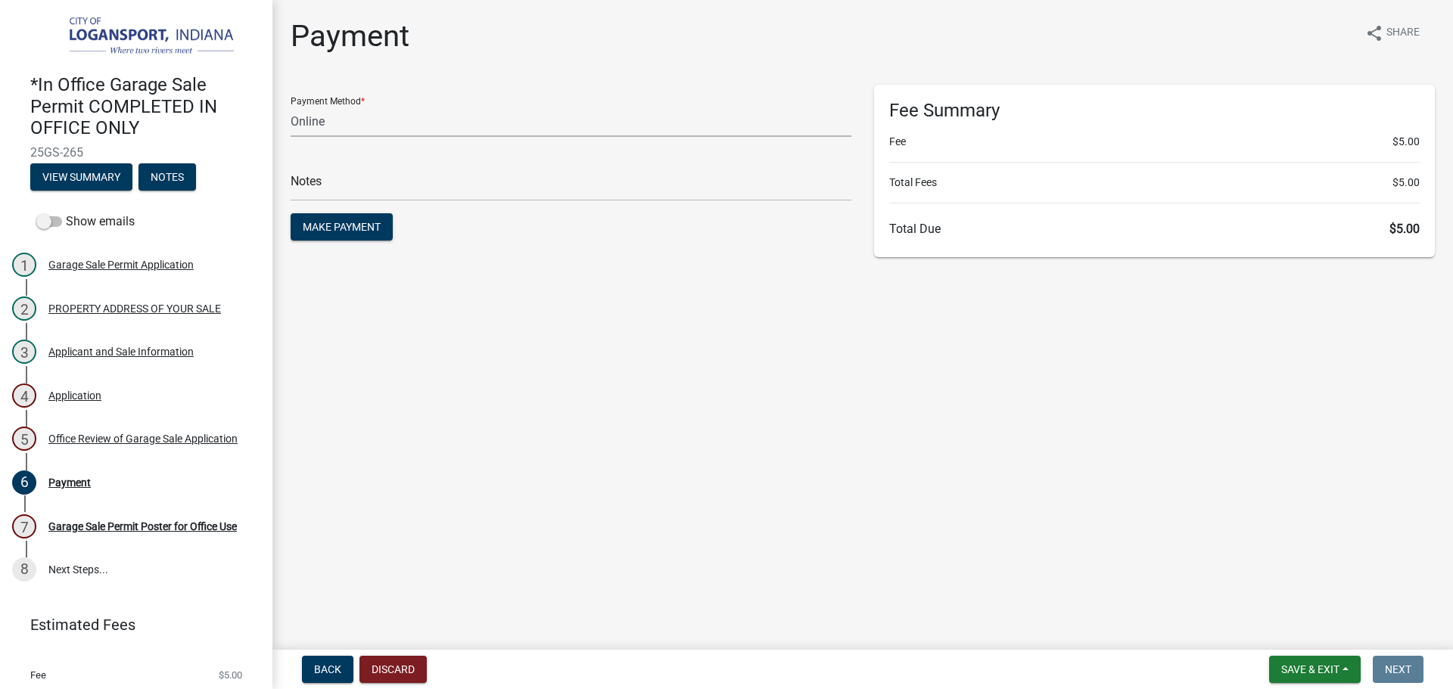
click at [315, 121] on select "Credit Card POS Check Cash Online" at bounding box center [571, 121] width 561 height 31
select select "2: 1"
click at [291, 106] on select "Credit Card POS Check Cash Online" at bounding box center [571, 121] width 561 height 31
click at [328, 185] on input "text" at bounding box center [571, 185] width 561 height 31
type input "118370"
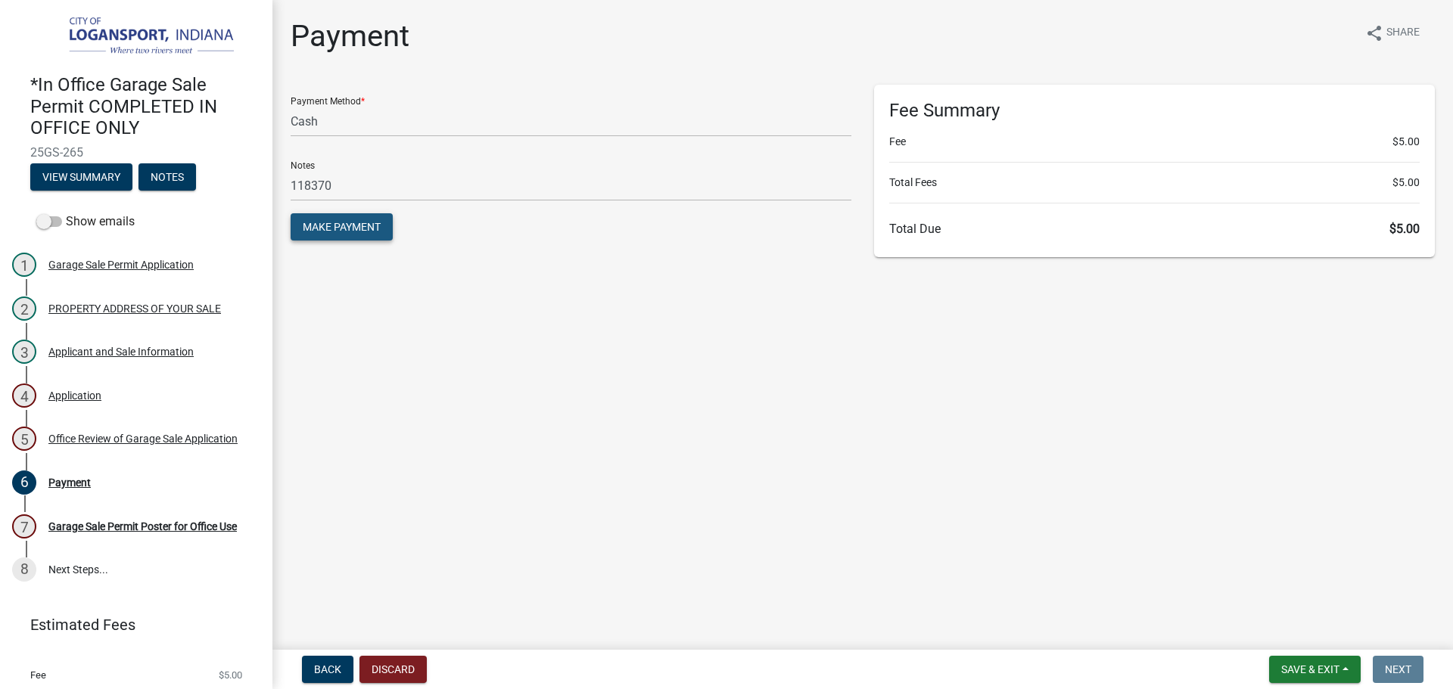
click at [307, 228] on span "Make Payment" at bounding box center [342, 227] width 78 height 12
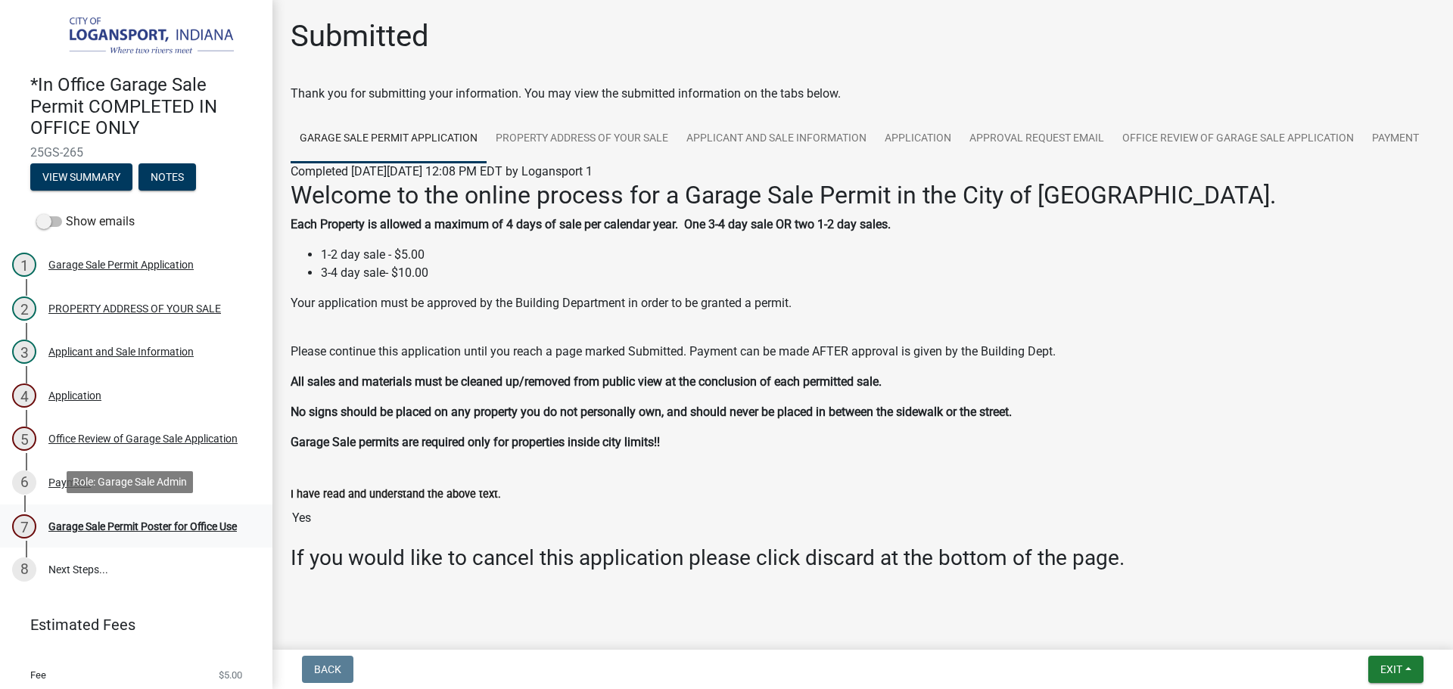
click at [128, 521] on div "Garage Sale Permit Poster for Office Use" at bounding box center [142, 526] width 188 height 11
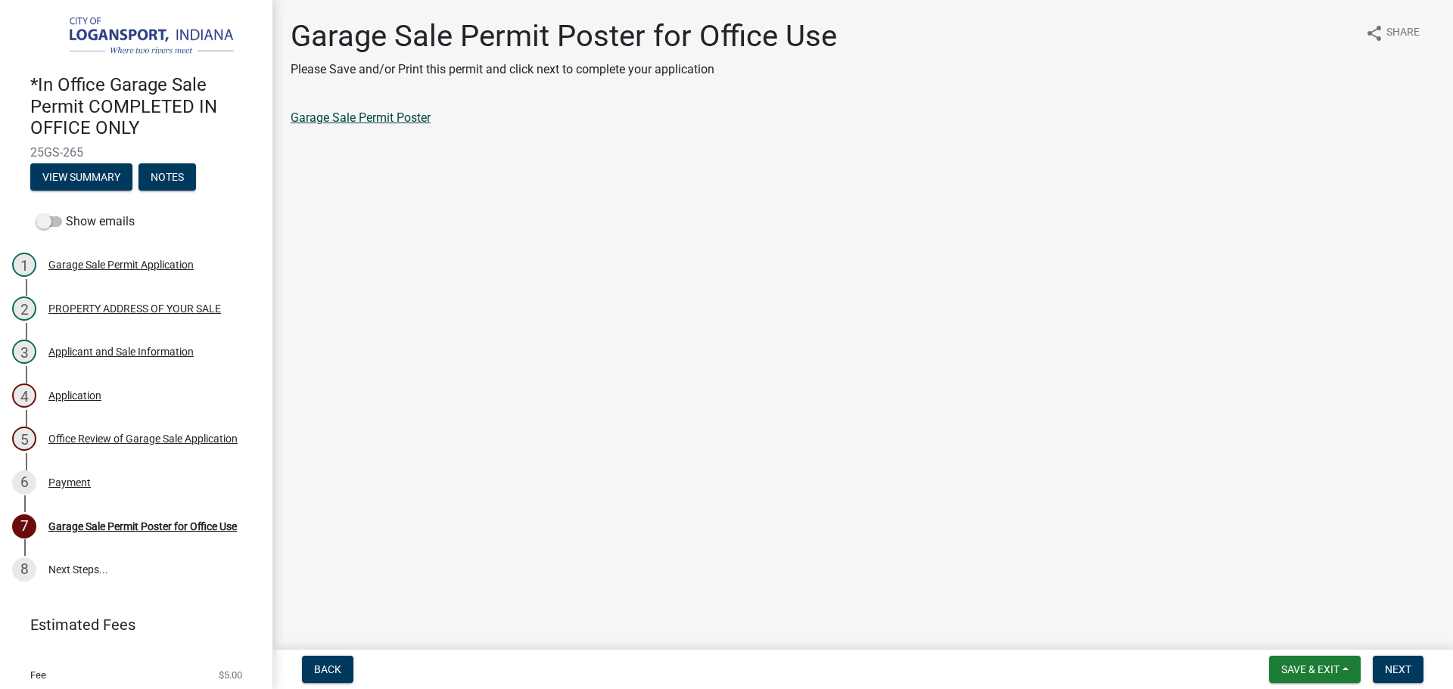
click at [350, 114] on link "Garage Sale Permit Poster" at bounding box center [361, 117] width 140 height 14
click at [1404, 677] on button "Next" at bounding box center [1398, 669] width 51 height 27
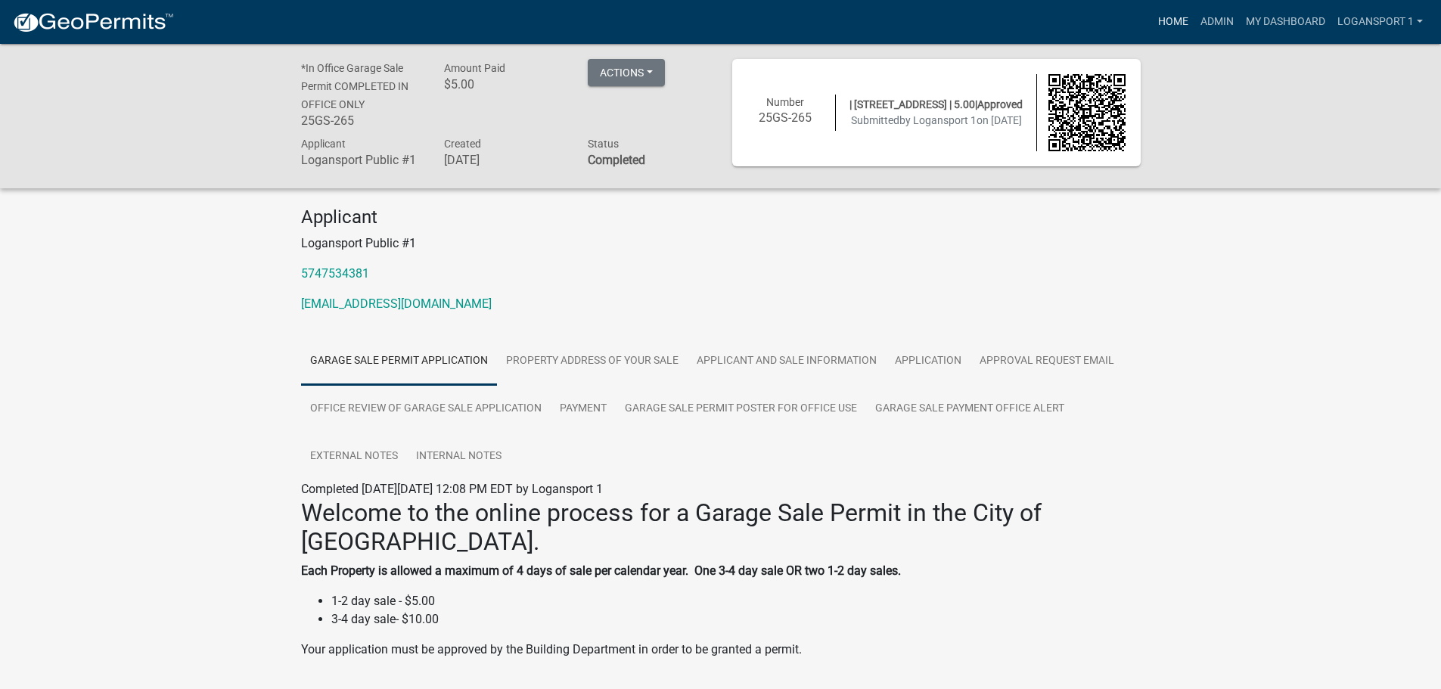
click at [1175, 29] on link "Home" at bounding box center [1173, 22] width 42 height 29
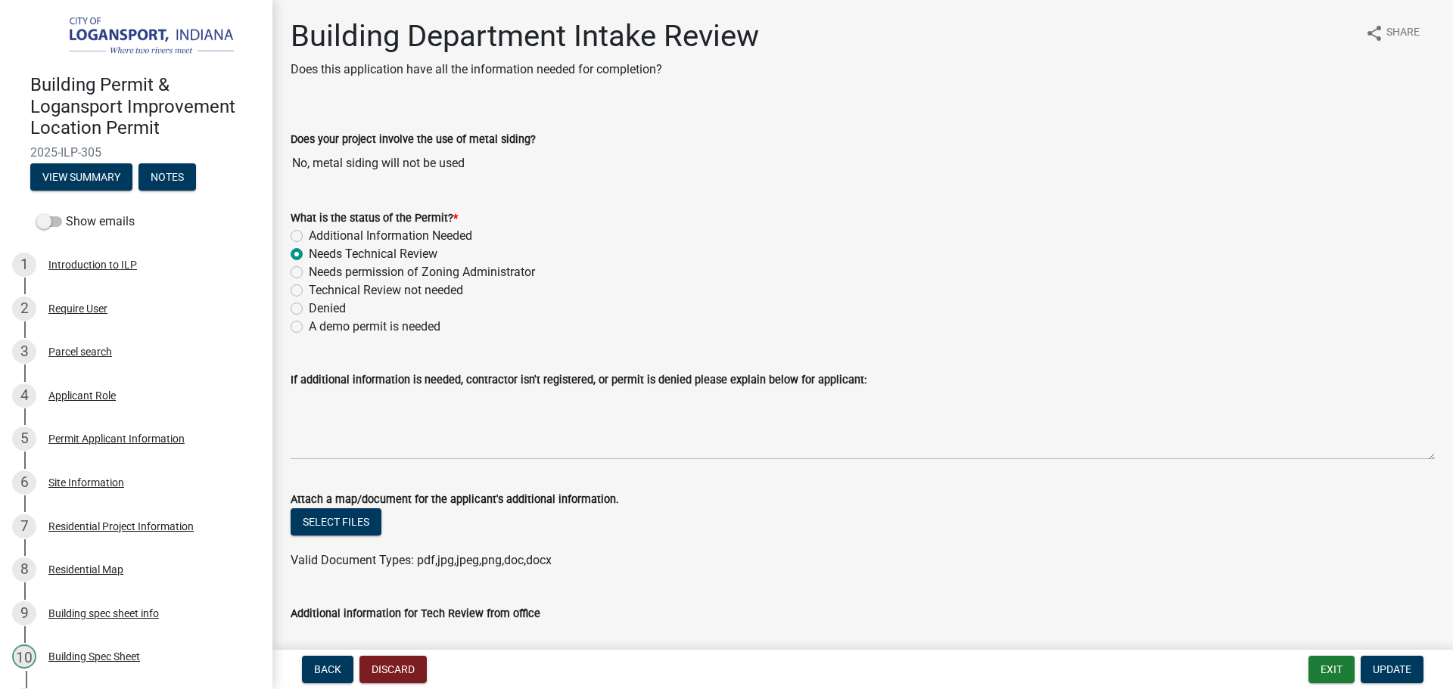
scroll to position [378, 0]
